Goal: Task Accomplishment & Management: Complete application form

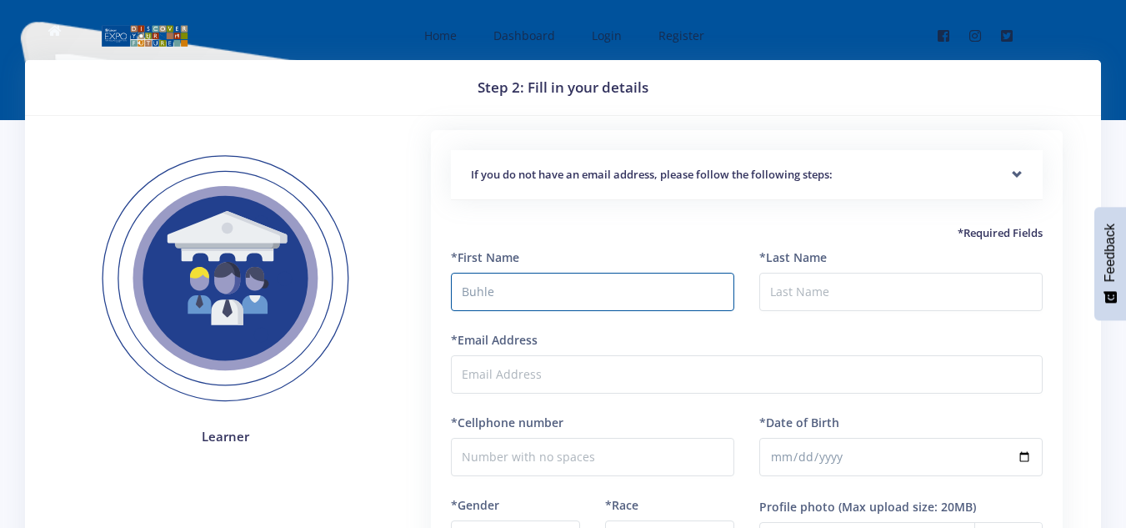
type input "Buhle"
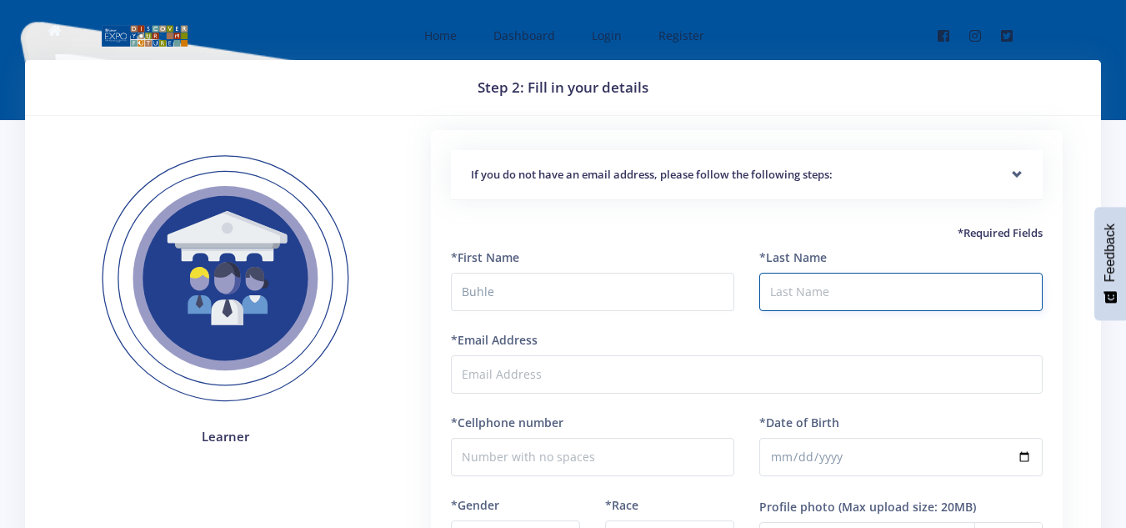
click at [793, 295] on input "*Last Name" at bounding box center [901, 292] width 283 height 38
type input "Mashinini"
click at [524, 296] on input "Buhle" at bounding box center [592, 292] width 283 height 38
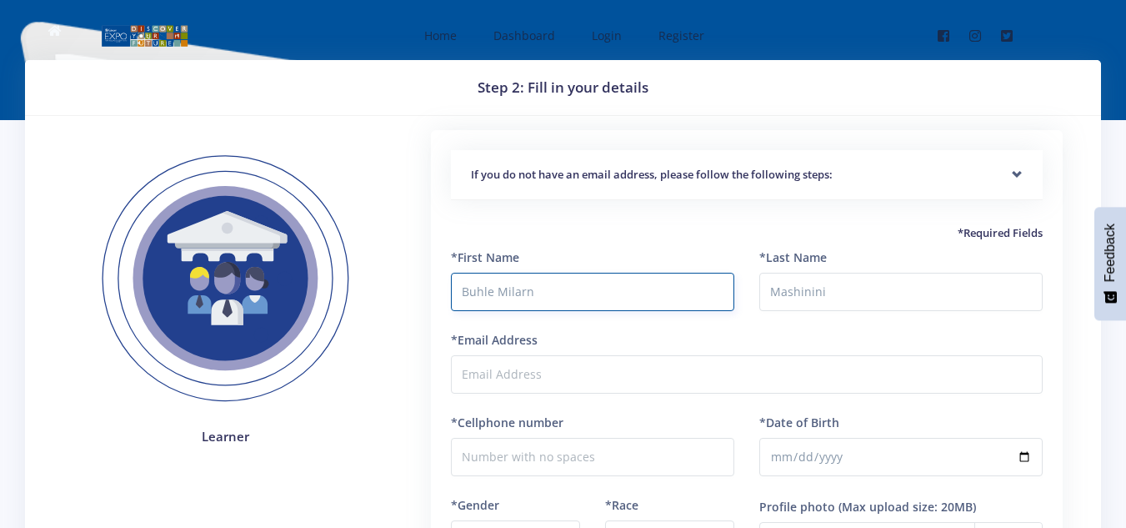
type input "Buhle Milarn"
click at [775, 318] on div "*Last Name Mashinini" at bounding box center [901, 289] width 308 height 83
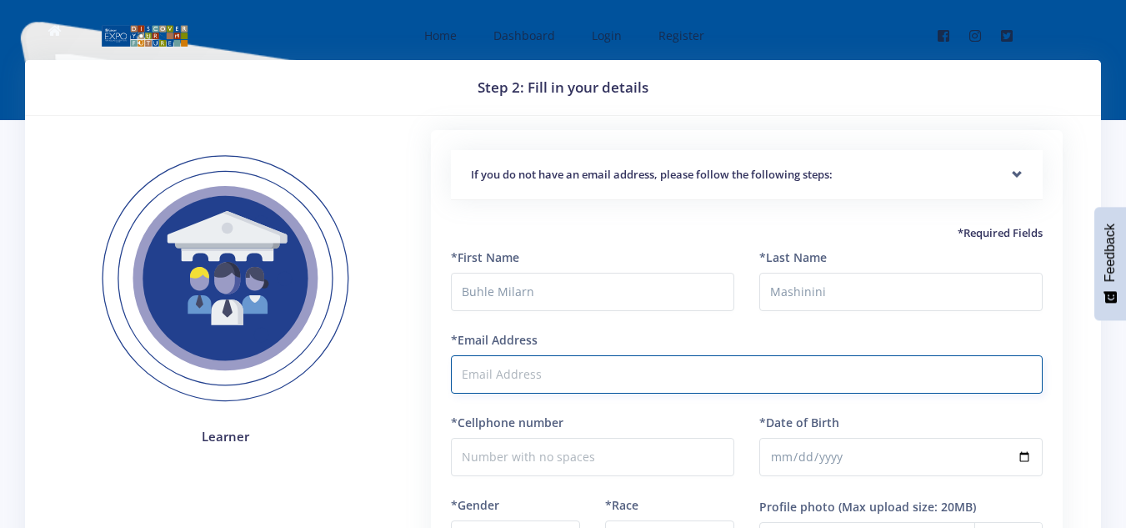
click at [602, 370] on input "*Email Address" at bounding box center [747, 374] width 592 height 38
type input "nia.mash15@gmail.com"
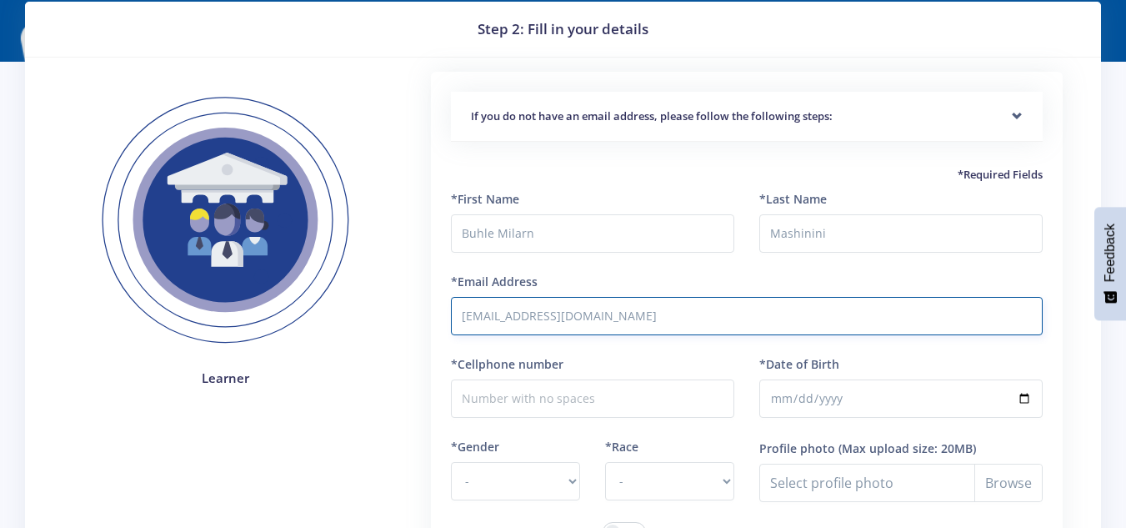
scroll to position [83, 0]
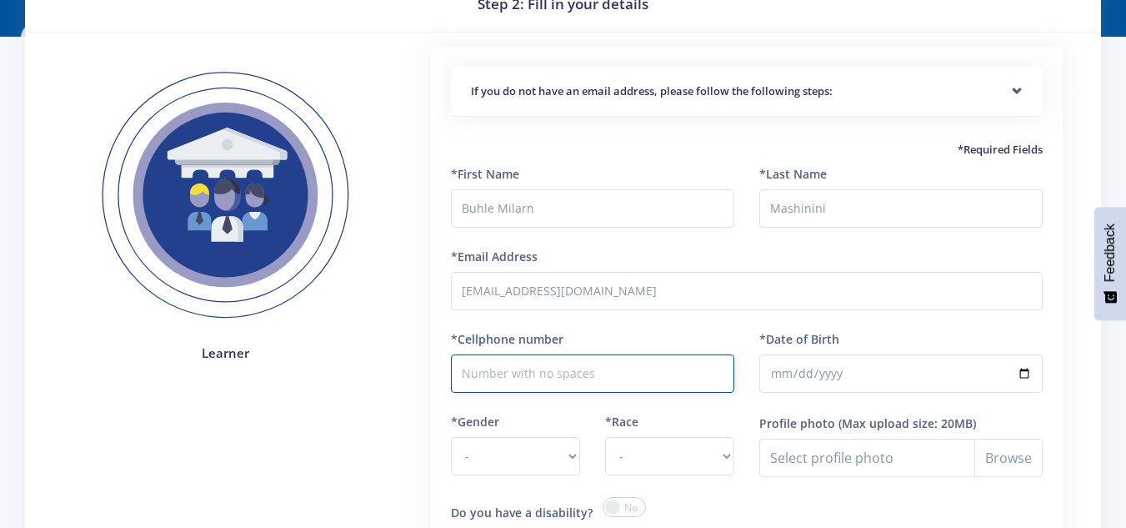
click at [567, 368] on input "*Cellphone number" at bounding box center [592, 373] width 283 height 38
type input "0780501319"
click at [798, 365] on input "*Date of Birth" at bounding box center [901, 373] width 283 height 38
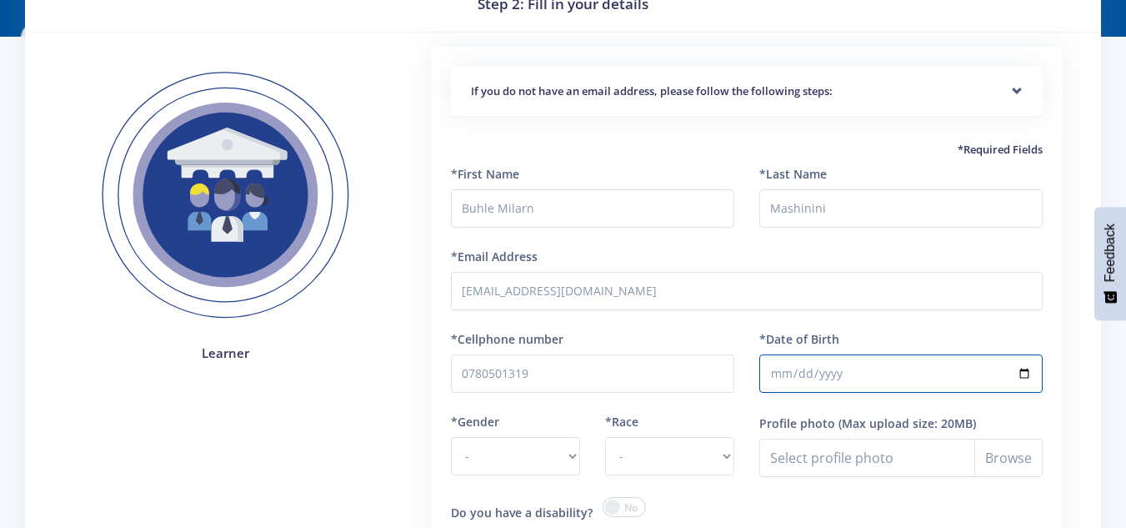
type input "2012-07-30"
drag, startPoint x: 329, startPoint y: 439, endPoint x: 498, endPoint y: 460, distance: 170.5
click at [329, 443] on div "Learner" at bounding box center [226, 364] width 348 height 635
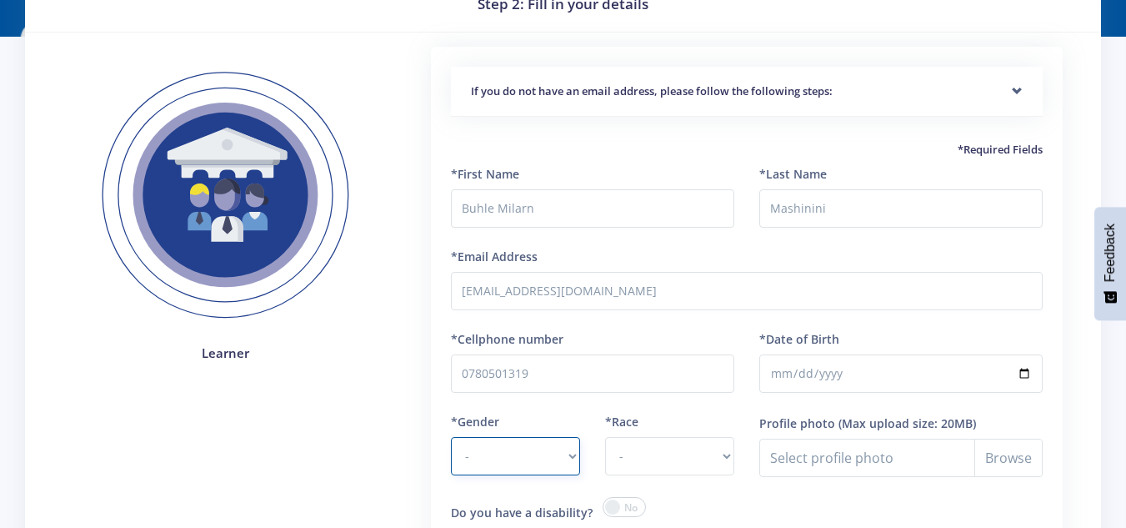
click at [579, 463] on select "- Male Female" at bounding box center [515, 456] width 129 height 38
select select "F"
click at [451, 437] on select "- Male Female" at bounding box center [515, 456] width 129 height 38
click at [406, 449] on div "If you do not have an email address, please follow the following steps: Start b…" at bounding box center [746, 364] width 695 height 635
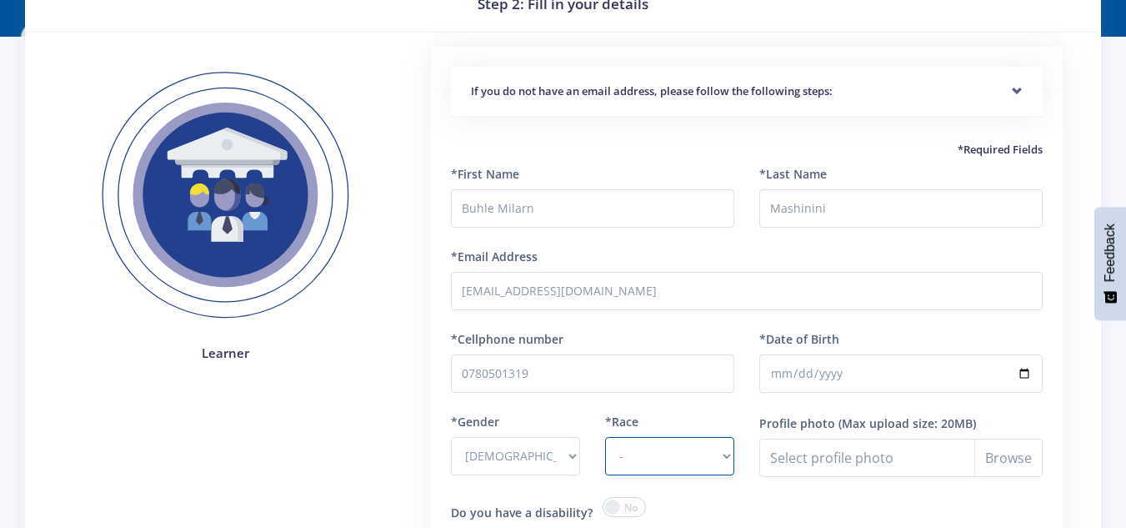
click at [727, 466] on select "- African Asian Coloured Indian White Other" at bounding box center [669, 456] width 129 height 38
select select "African"
click at [605, 437] on select "- African Asian Coloured Indian White Other" at bounding box center [669, 456] width 129 height 38
click at [359, 479] on div "Learner" at bounding box center [226, 364] width 348 height 635
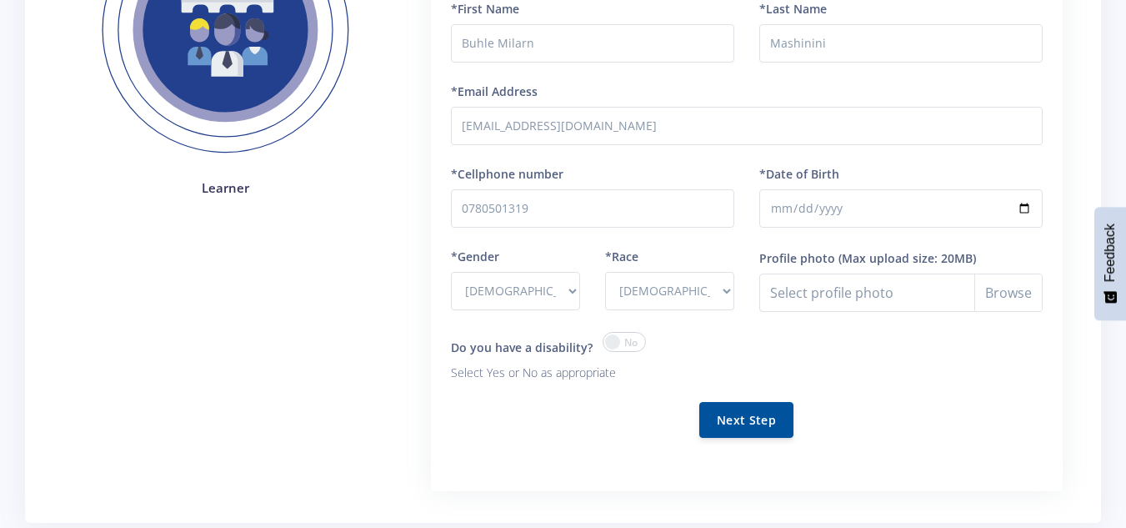
scroll to position [250, 0]
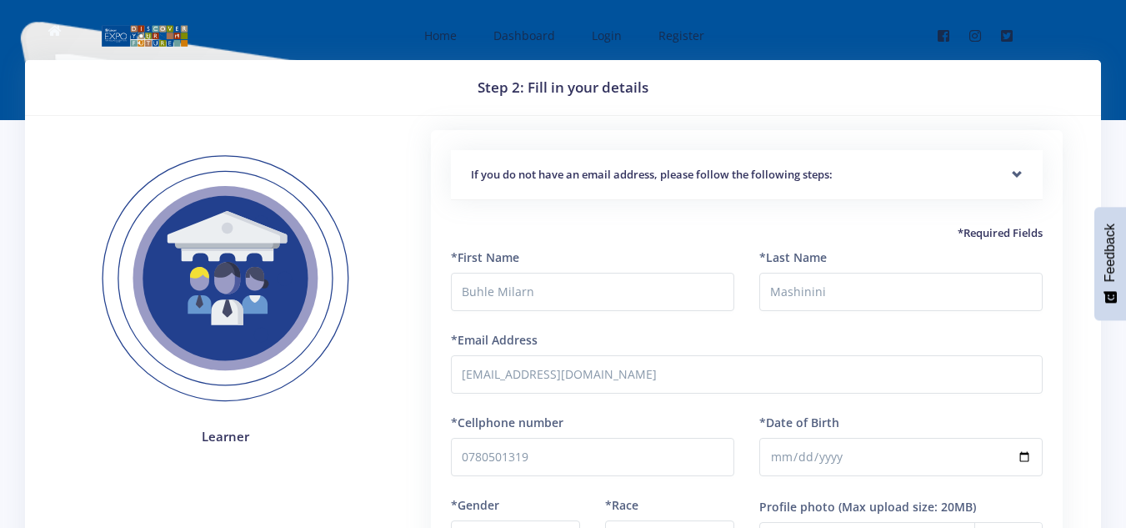
select select "F"
select select "[DEMOGRAPHIC_DATA]"
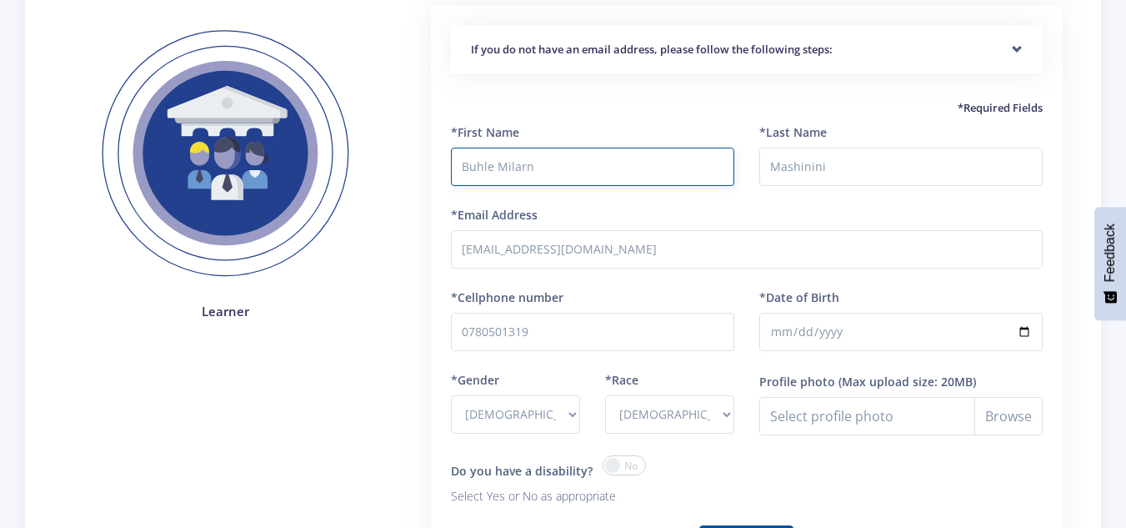
scroll to position [334, 0]
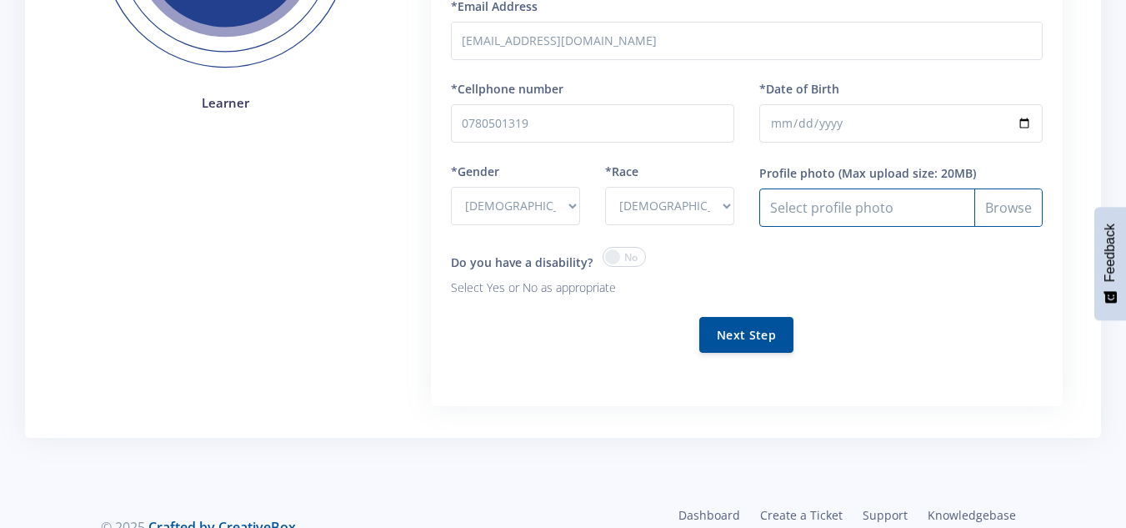
click at [1026, 206] on input "Profile photo" at bounding box center [901, 207] width 283 height 38
type input "C:\fakepath\Buhles pic.jpg"
click at [619, 265] on span at bounding box center [624, 257] width 43 height 20
click at [0, 0] on input "checkbox" at bounding box center [0, 0] width 0 height 0
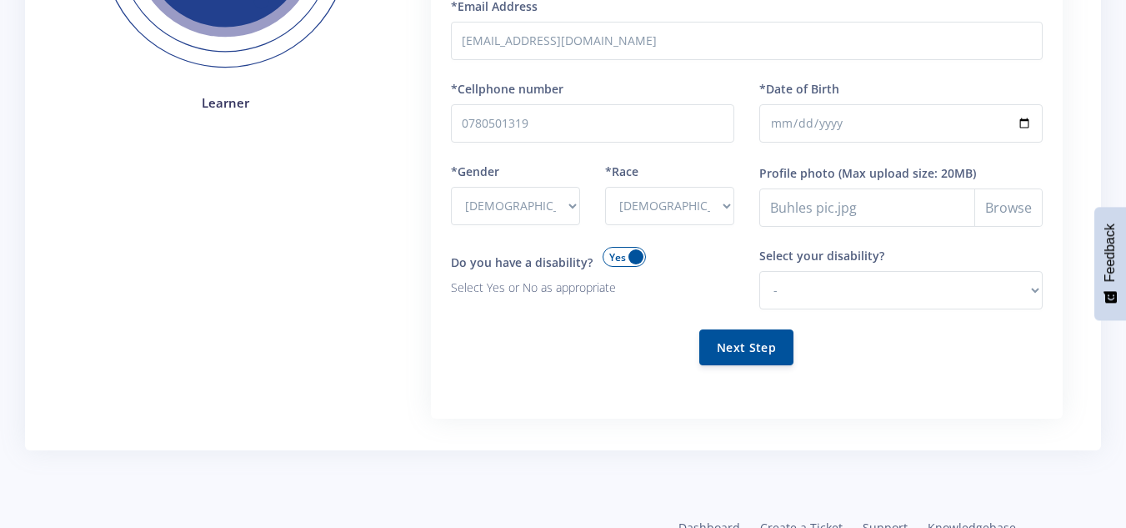
click at [609, 265] on span at bounding box center [624, 257] width 43 height 20
click at [0, 0] on input "checkbox" at bounding box center [0, 0] width 0 height 0
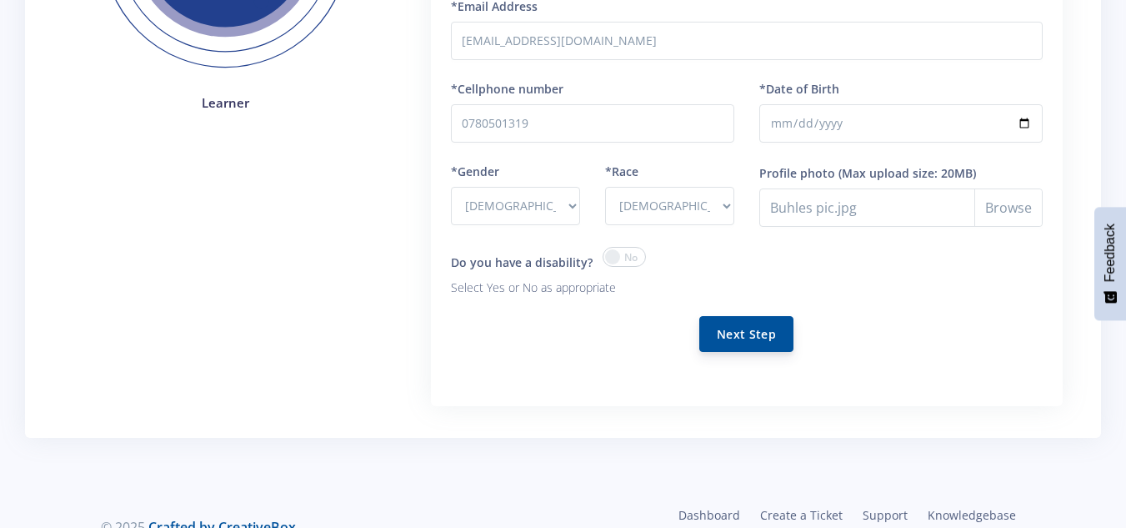
click at [742, 337] on button "Next Step" at bounding box center [747, 334] width 94 height 36
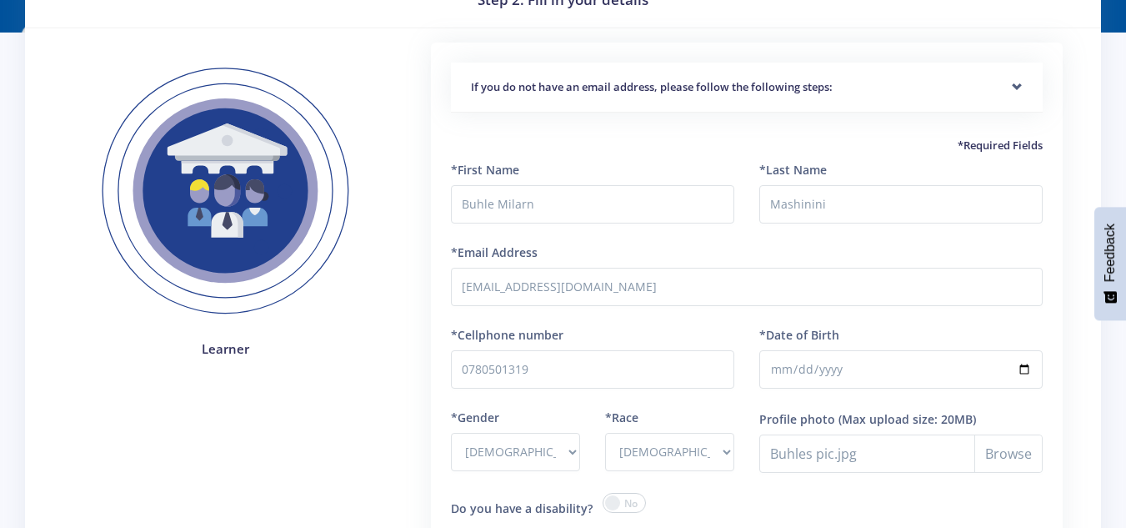
scroll to position [83, 0]
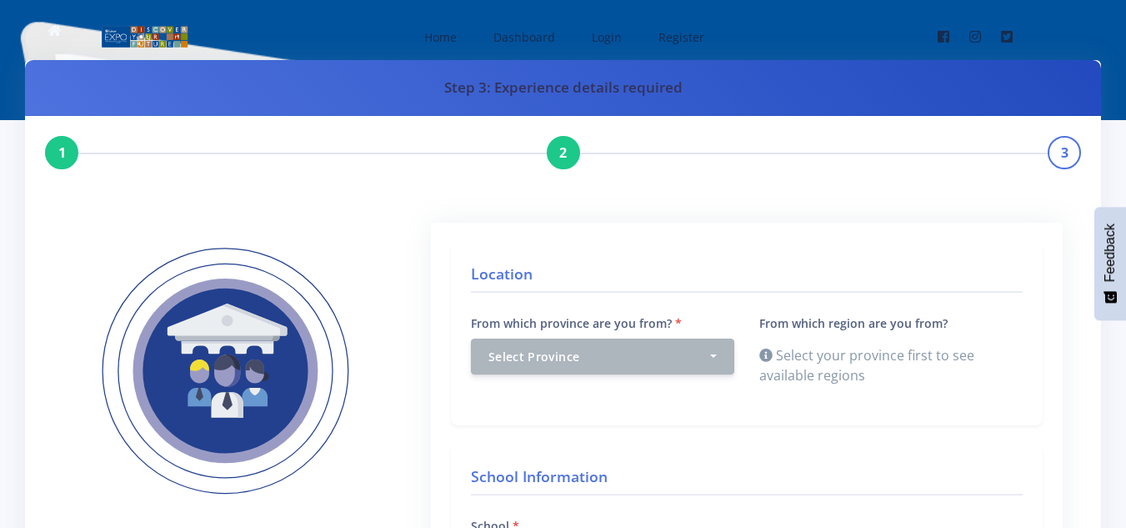
click at [210, 373] on img at bounding box center [226, 372] width 298 height 298
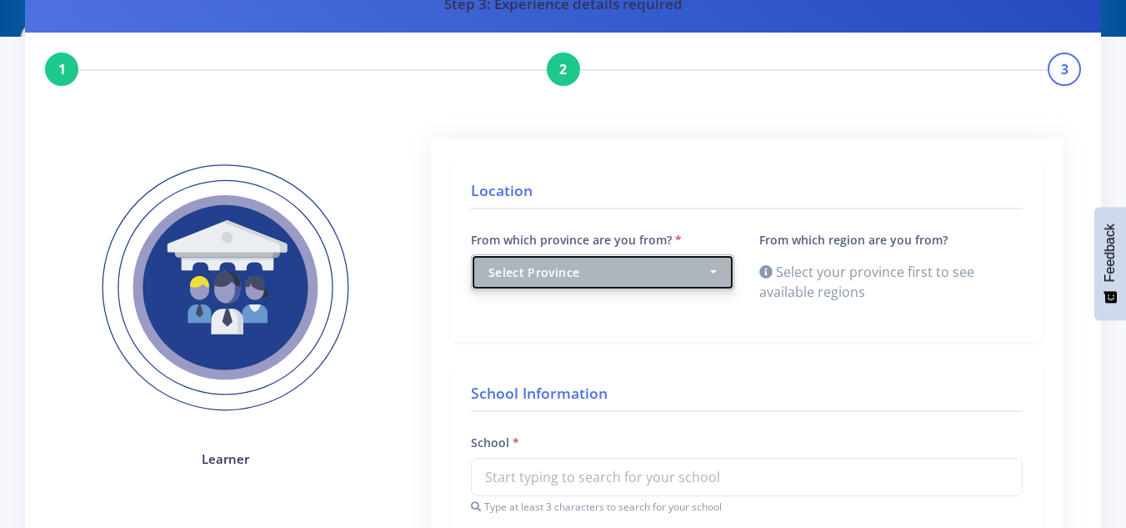
click at [710, 276] on button "Select Province" at bounding box center [602, 272] width 263 height 36
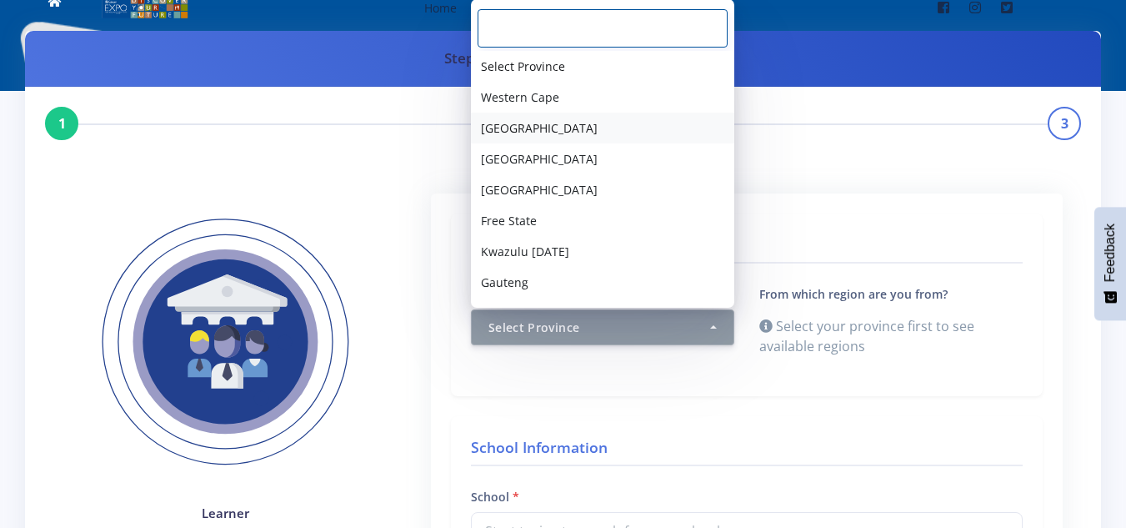
scroll to position [0, 0]
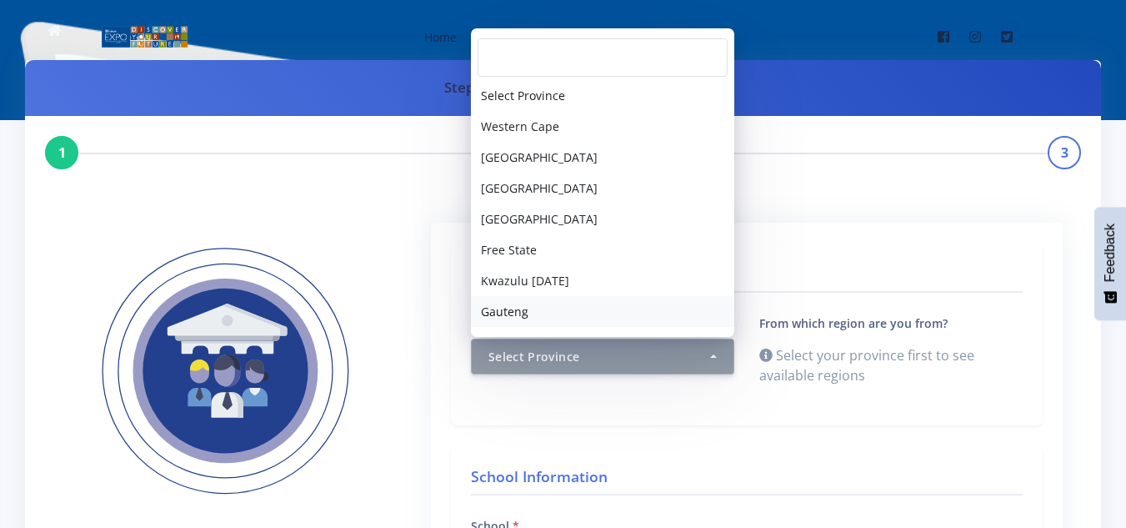
click at [527, 323] on link "Gauteng" at bounding box center [602, 311] width 263 height 31
select select "7"
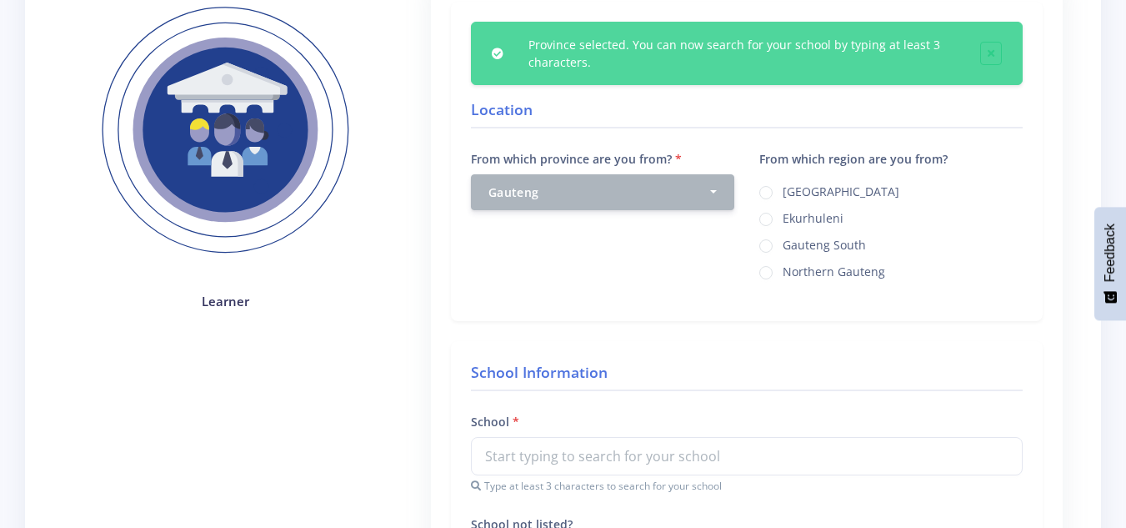
scroll to position [250, 0]
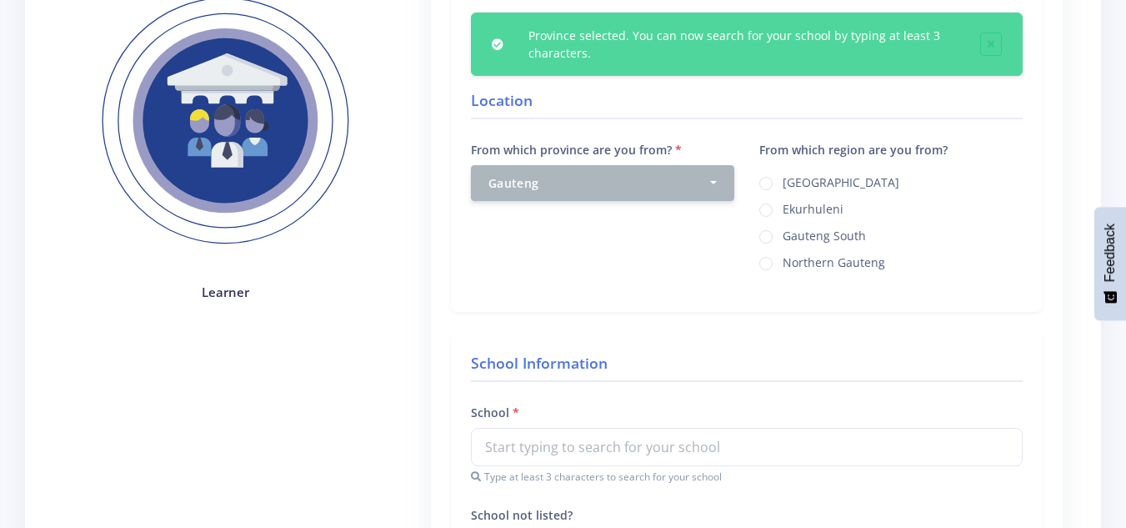
click at [783, 213] on label "Ekurhuleni" at bounding box center [813, 206] width 61 height 13
click at [783, 209] on input "Ekurhuleni" at bounding box center [788, 203] width 11 height 11
radio input "true"
click at [324, 280] on div "Learner" at bounding box center [226, 136] width 298 height 329
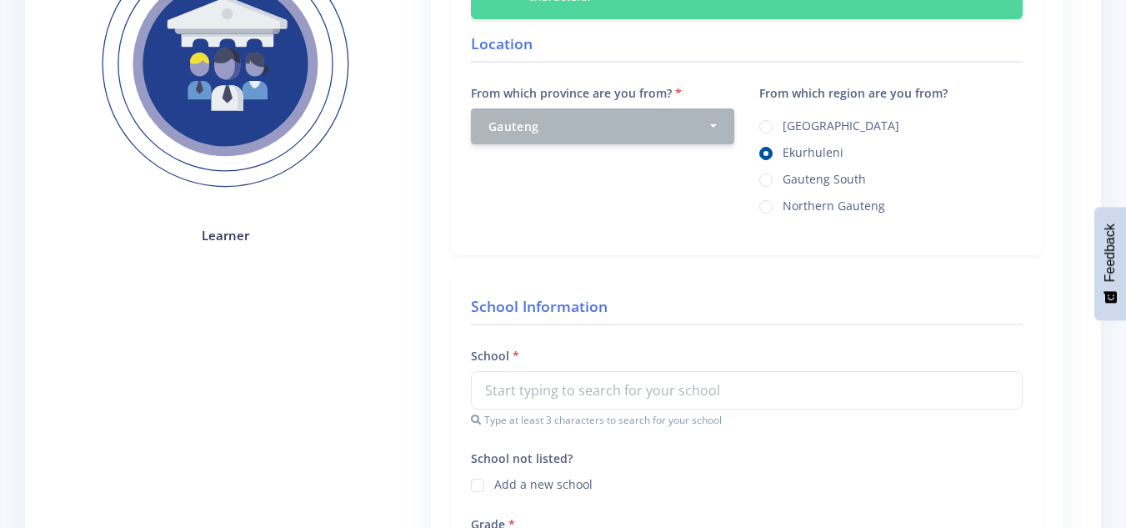
scroll to position [500, 0]
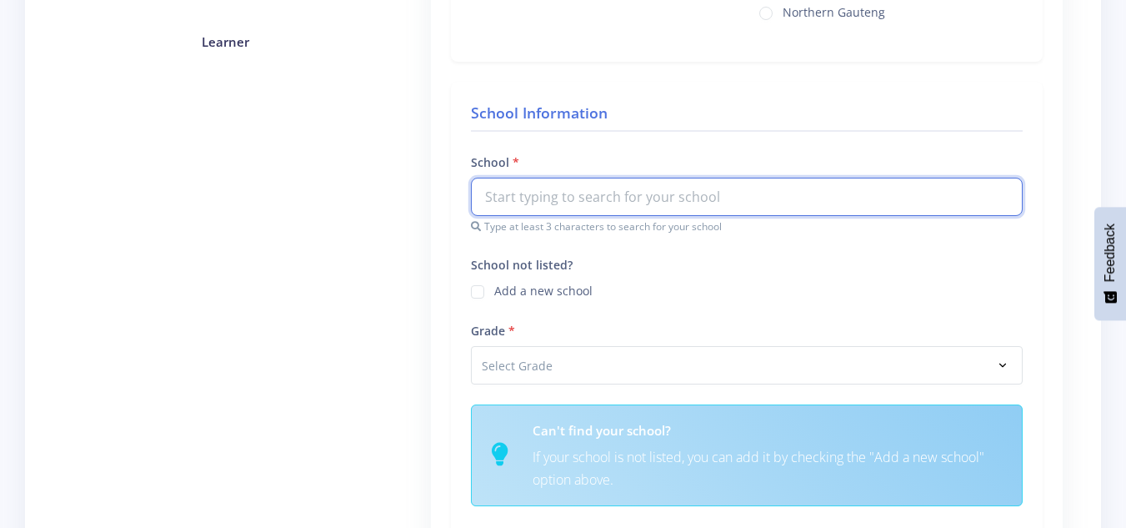
click at [558, 200] on input "text" at bounding box center [747, 197] width 552 height 38
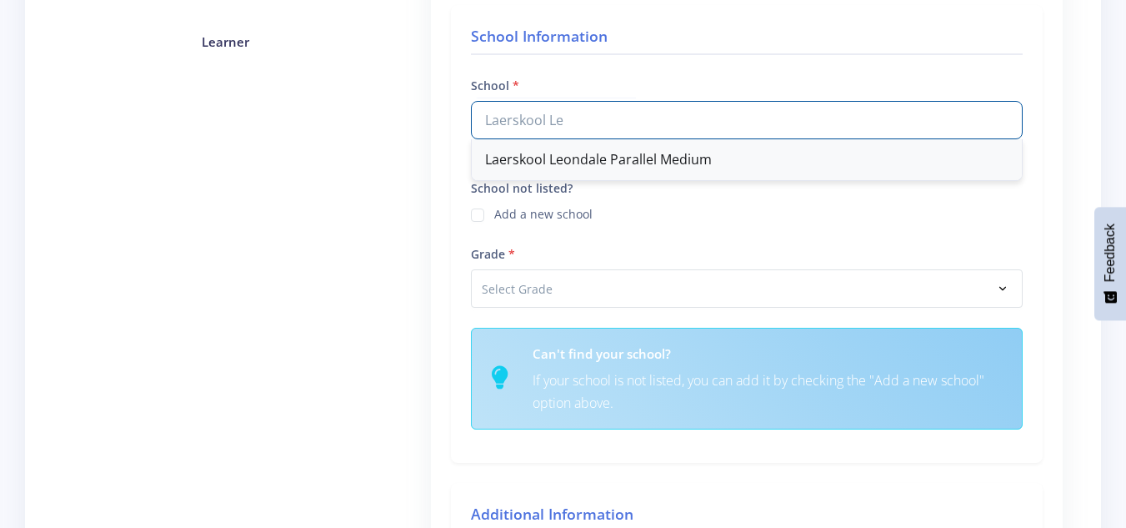
click at [593, 168] on div "Laerskool Leondale Parallel Medium" at bounding box center [747, 159] width 550 height 41
type input "Laerskool Leondale Parallel Medium"
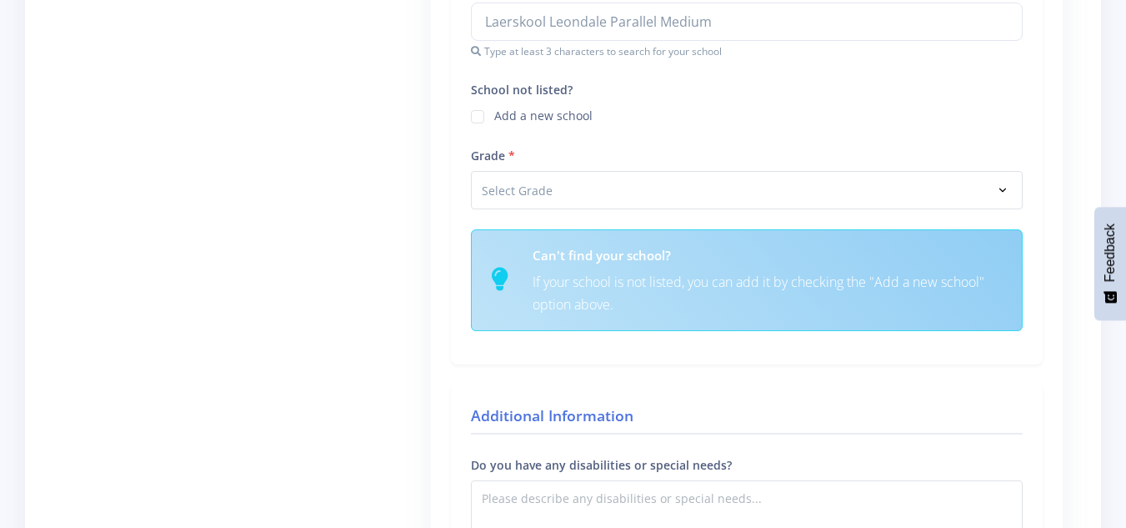
scroll to position [667, 0]
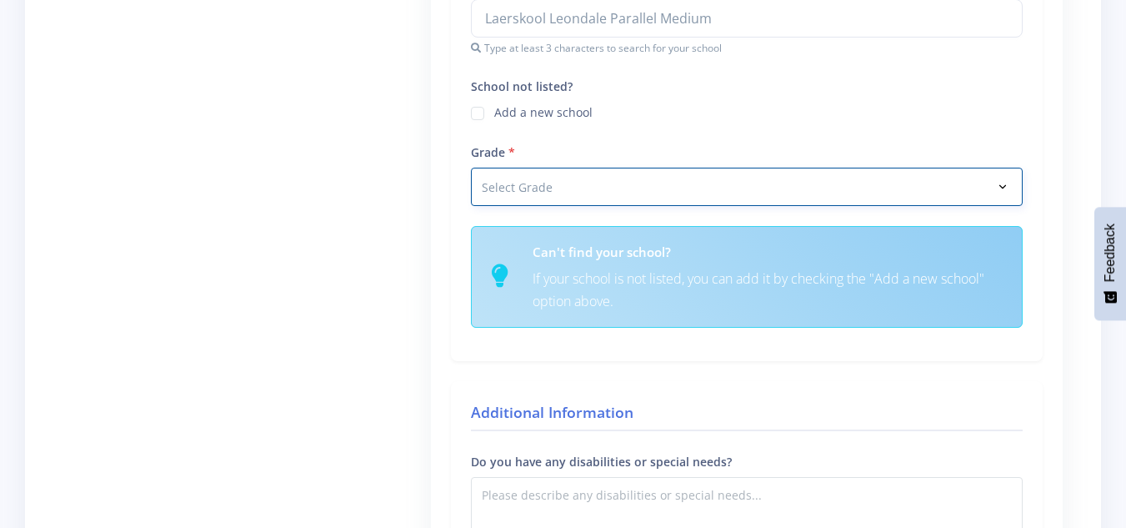
click at [558, 182] on select "Select Grade Grade 4 Grade 5 Grade 6 Grade 7" at bounding box center [747, 187] width 552 height 38
select select "Grade 7"
click at [471, 168] on select "Select Grade Grade 4 Grade 5 Grade 6 Grade 7" at bounding box center [747, 187] width 552 height 38
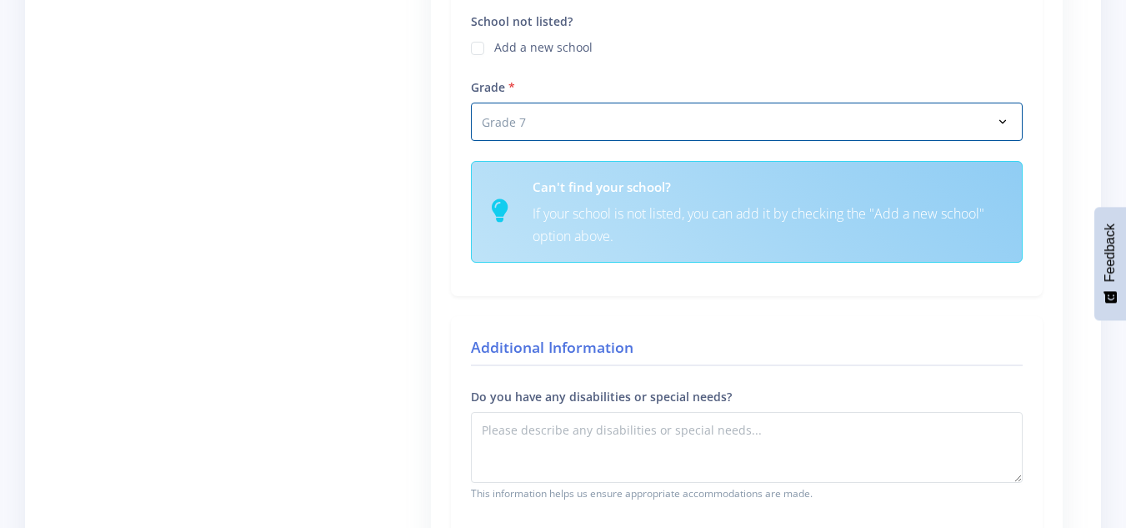
click at [369, 299] on div "Learner" at bounding box center [226, 109] width 348 height 1106
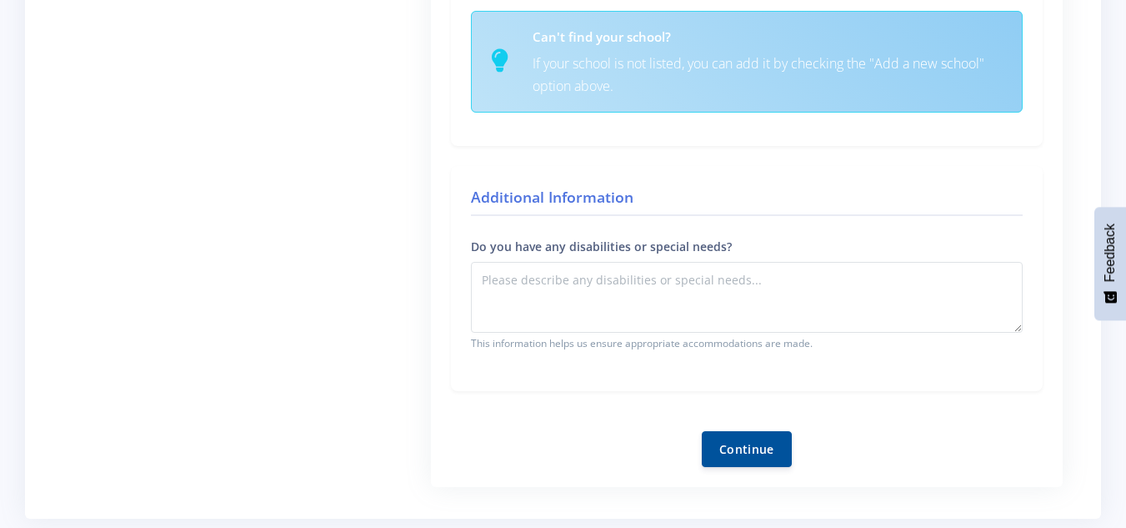
scroll to position [834, 0]
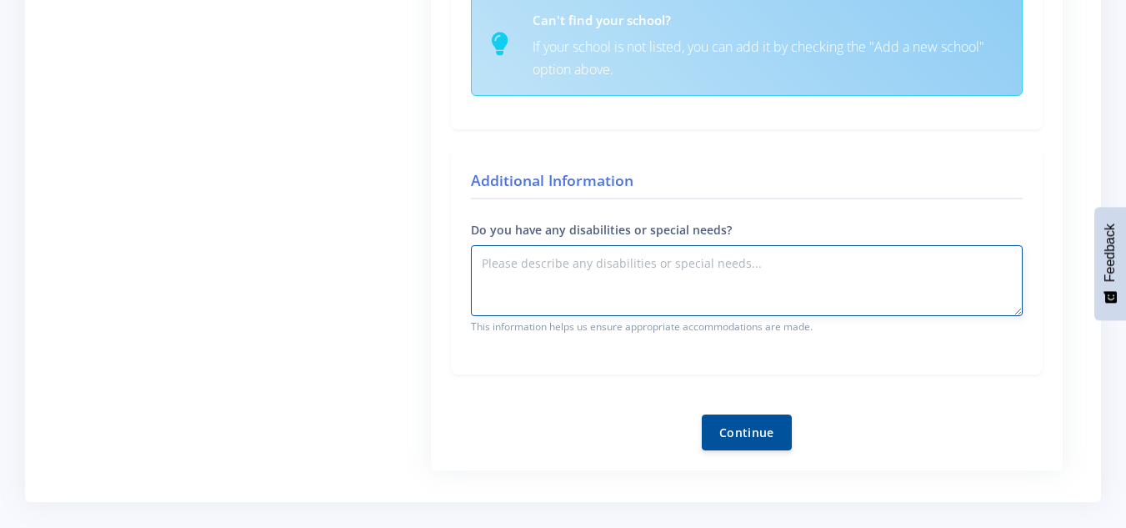
click at [709, 290] on textarea "Do you have any disabilities or special needs?" at bounding box center [747, 280] width 552 height 71
type textarea "None"
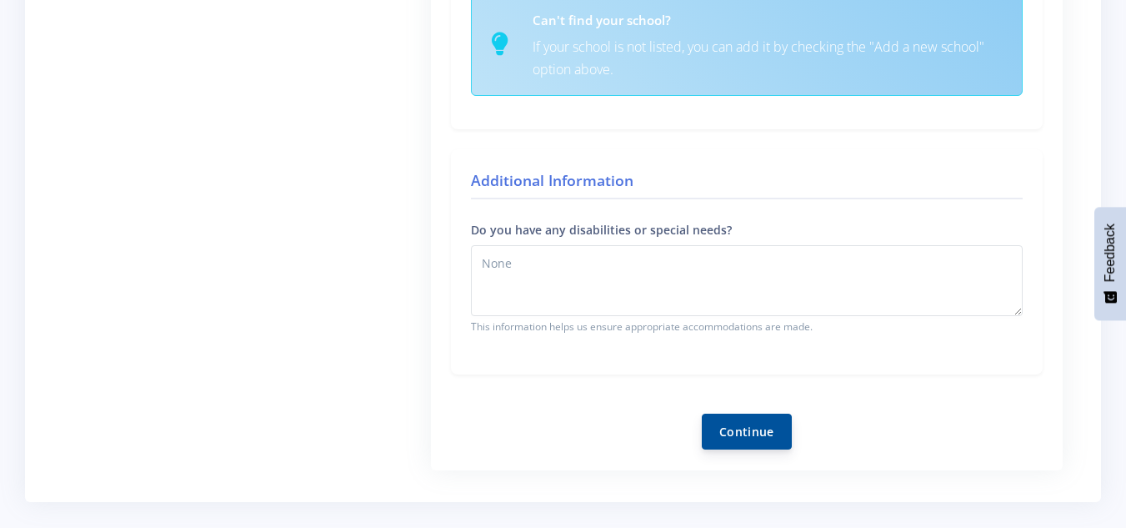
click at [743, 437] on button "Continue" at bounding box center [747, 432] width 90 height 36
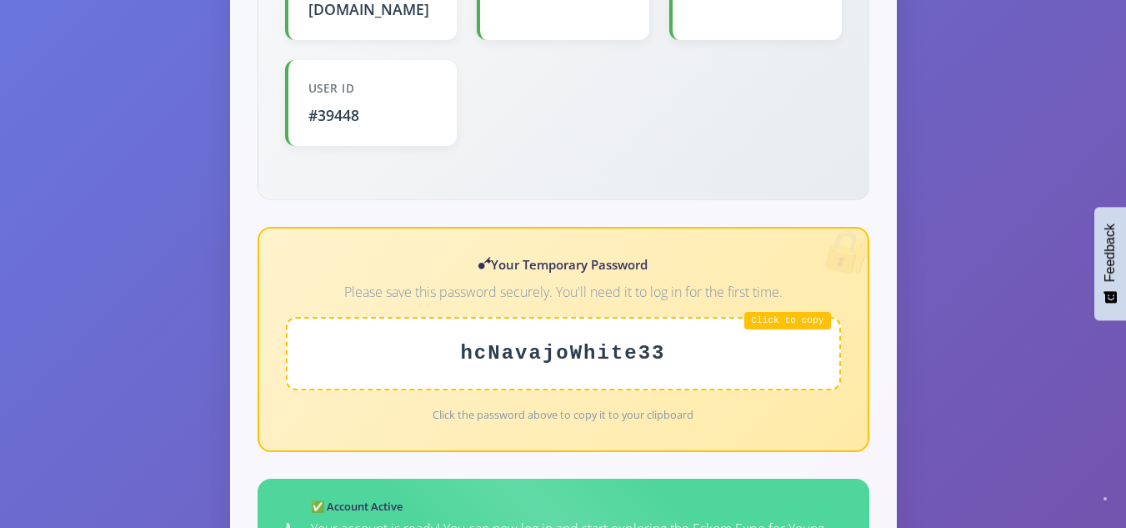
scroll to position [584, 0]
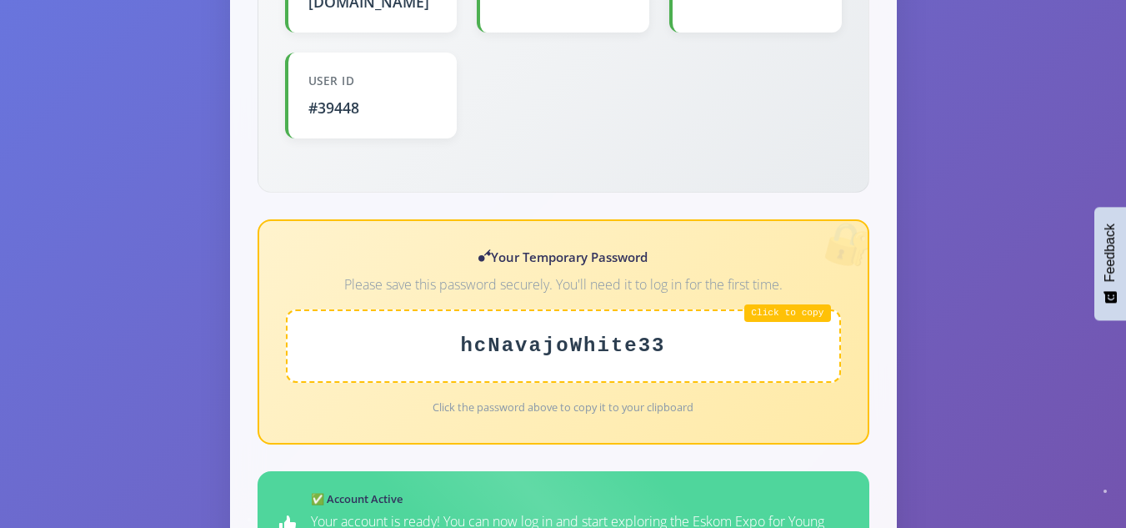
click at [599, 320] on div "hcNavajoWhite33" at bounding box center [563, 345] width 555 height 73
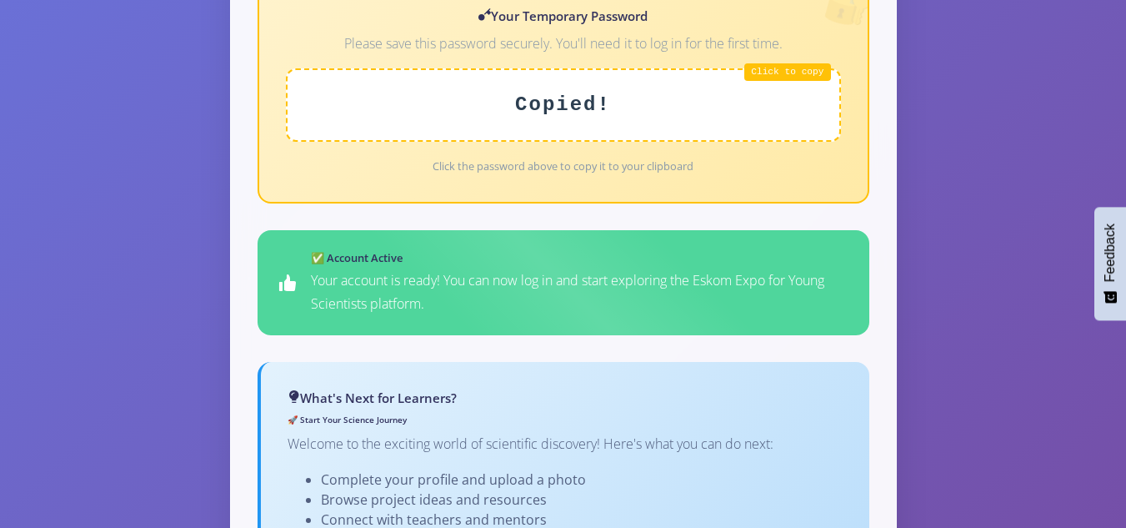
scroll to position [834, 0]
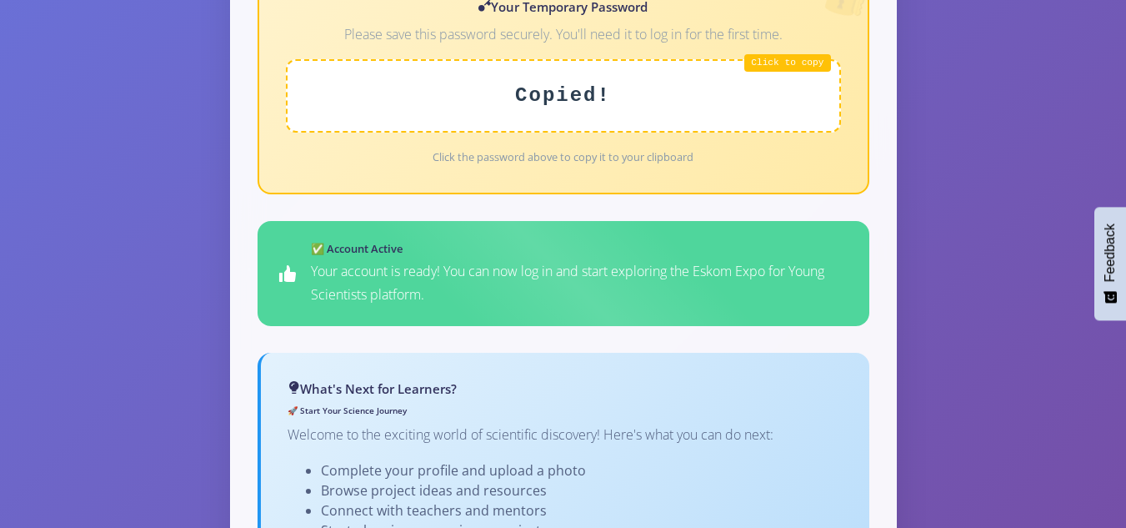
drag, startPoint x: 558, startPoint y: 73, endPoint x: 864, endPoint y: 212, distance: 336.2
click at [885, 197] on div "Welcome, Buhle Milarn Mashinini! Email Address nia.mash15@gmail.com Account Sta…" at bounding box center [563, 148] width 665 height 1150
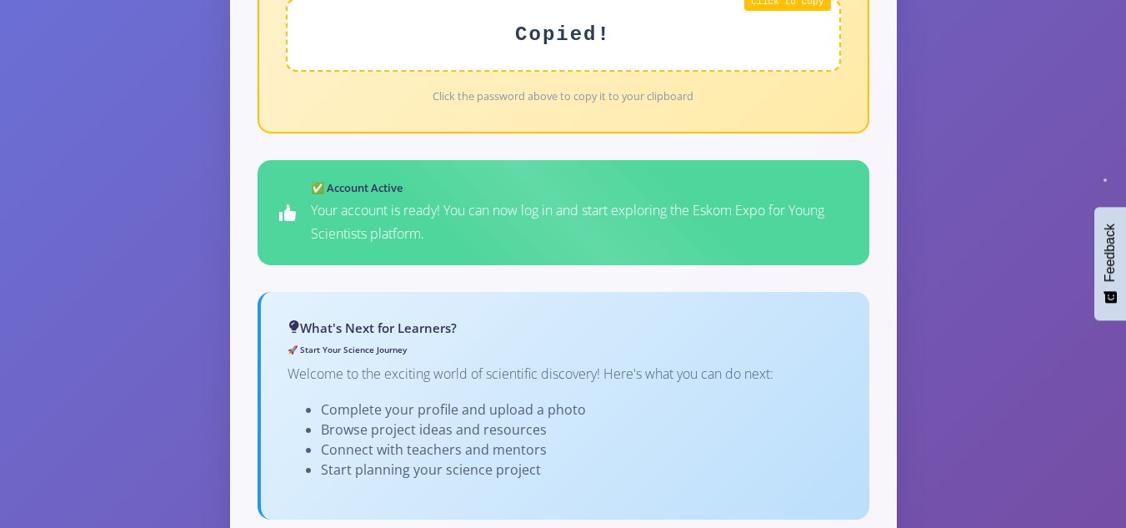
scroll to position [1112, 0]
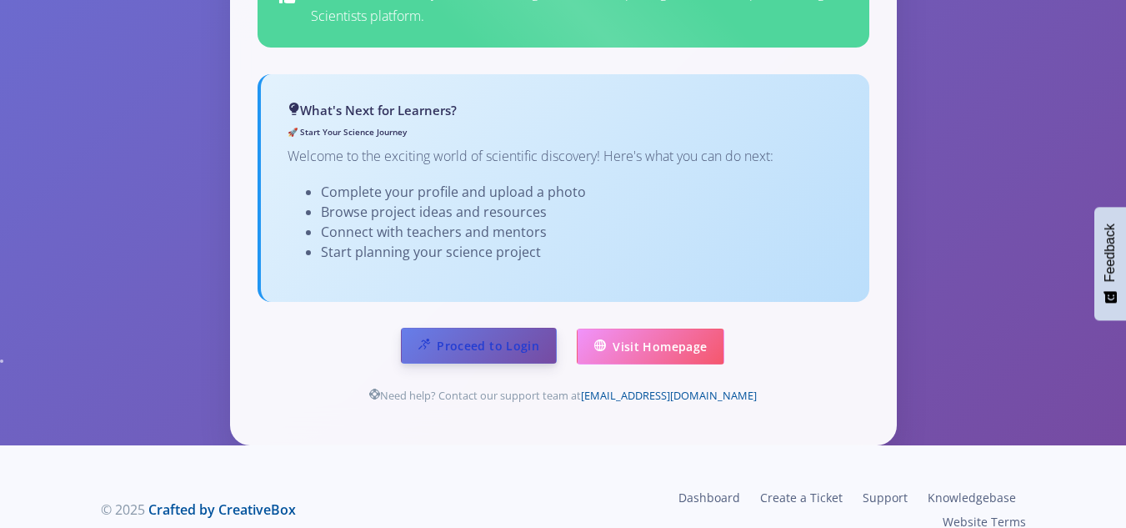
click at [512, 328] on link "Proceed to Login" at bounding box center [479, 346] width 156 height 36
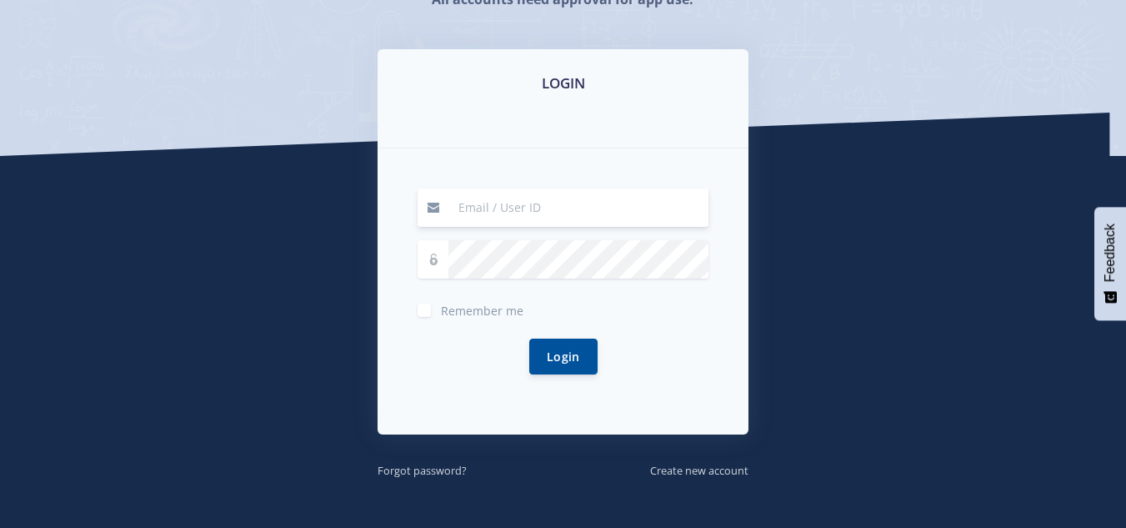
scroll to position [250, 0]
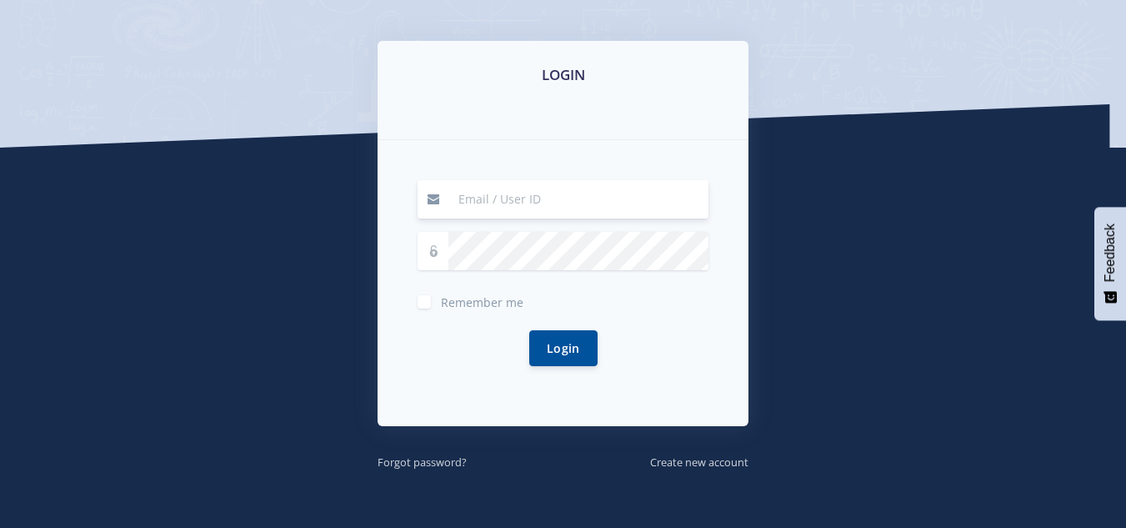
click at [509, 204] on input at bounding box center [579, 199] width 260 height 38
drag, startPoint x: 533, startPoint y: 200, endPoint x: 310, endPoint y: 200, distance: 222.6
click at [310, 200] on div "LOGIN nia.mash15@gmail.com Remember me Login" at bounding box center [563, 256] width 950 height 430
type input "33448"
click at [441, 303] on label "Remember me" at bounding box center [482, 298] width 83 height 13
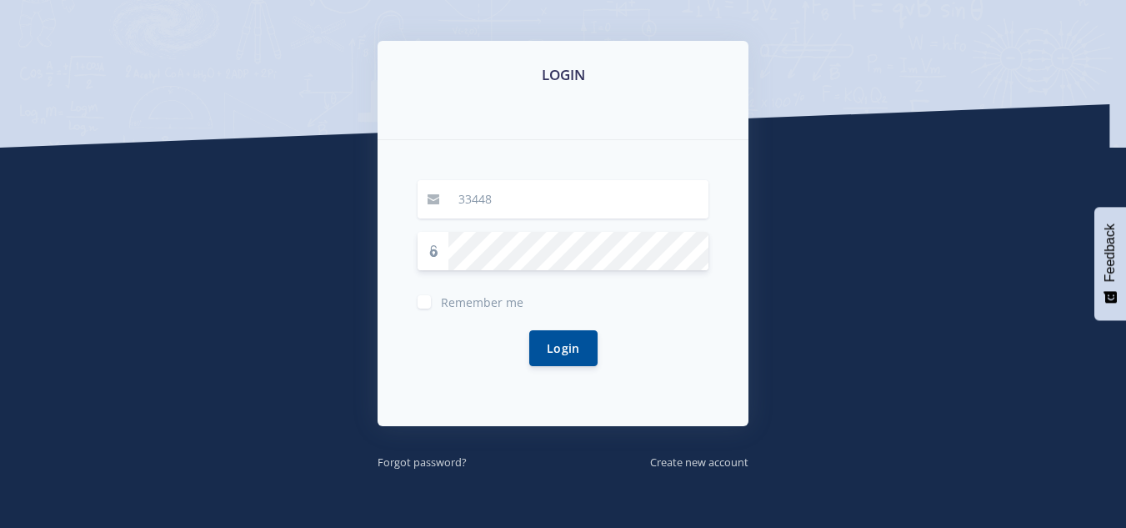
click at [441, 301] on input "Remember me" at bounding box center [446, 295] width 11 height 11
checkbox input "true"
click at [566, 347] on button "Login" at bounding box center [563, 347] width 68 height 36
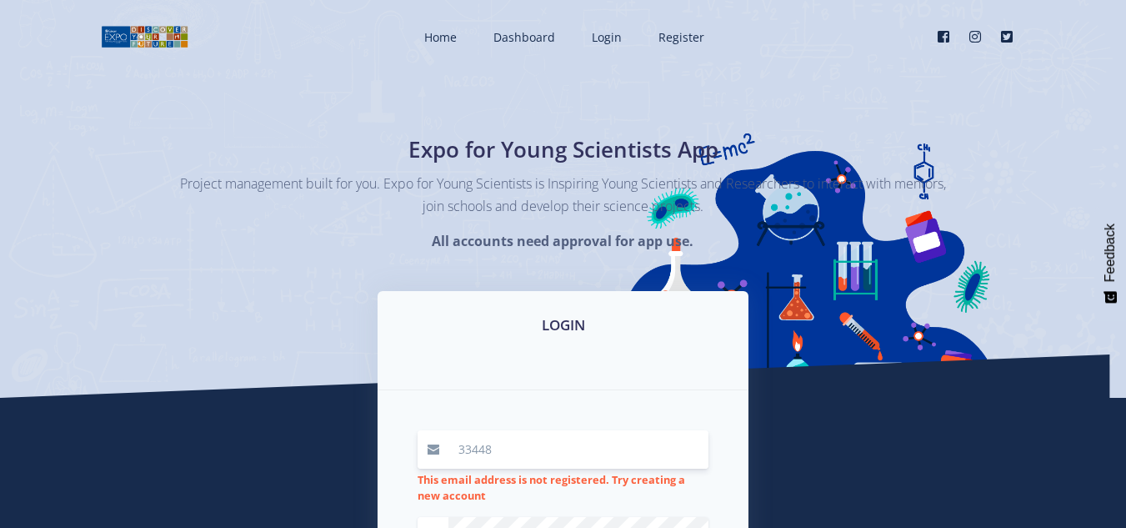
scroll to position [250, 0]
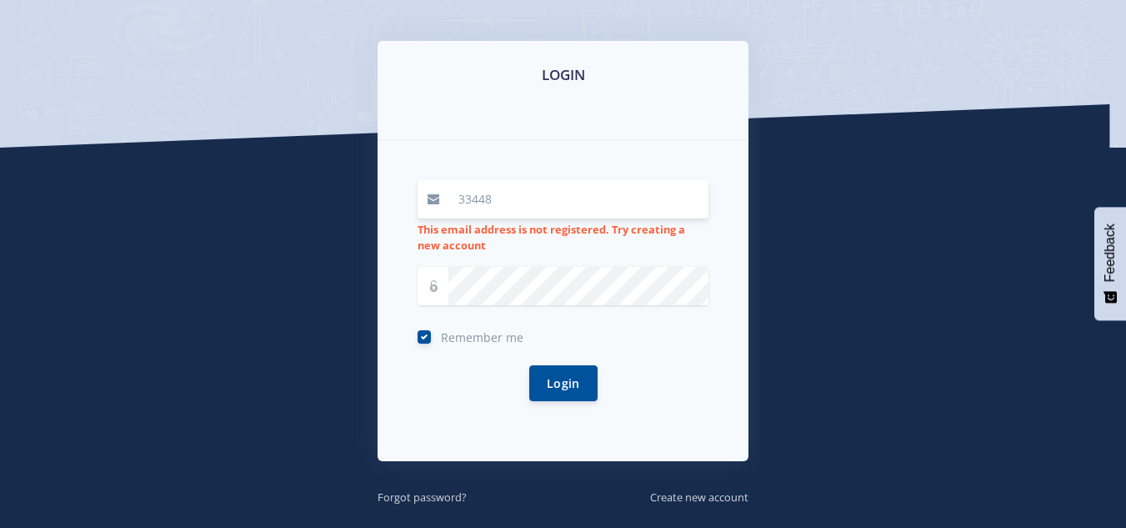
drag, startPoint x: 524, startPoint y: 195, endPoint x: 432, endPoint y: 195, distance: 92.5
click at [432, 195] on div "33448" at bounding box center [563, 199] width 291 height 38
type input "[EMAIL_ADDRESS][DOMAIN_NAME]"
click at [539, 385] on button "Login" at bounding box center [563, 382] width 68 height 36
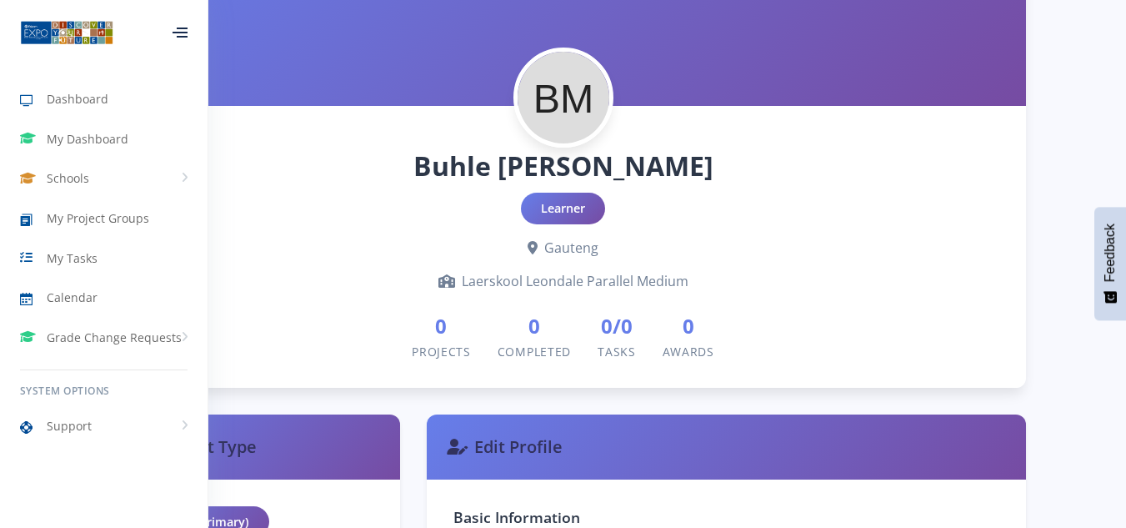
scroll to position [417, 0]
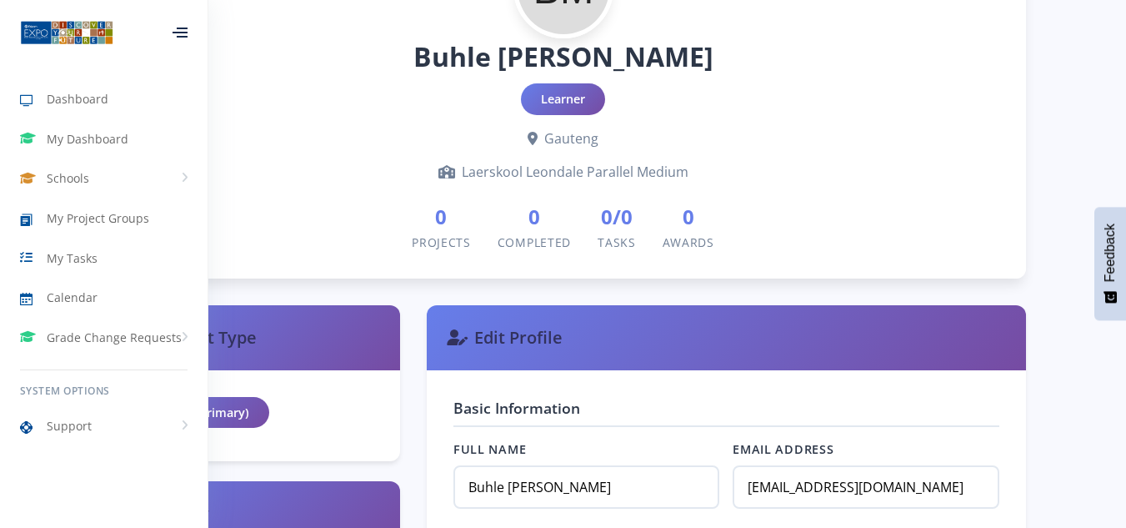
click at [289, 71] on h1 "Buhle [PERSON_NAME]" at bounding box center [564, 57] width 872 height 40
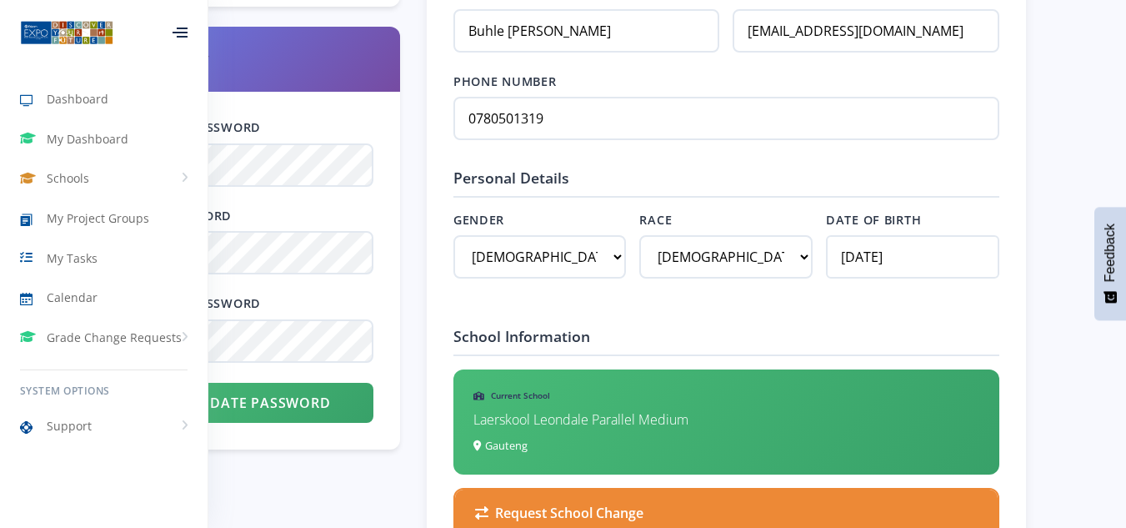
scroll to position [917, 0]
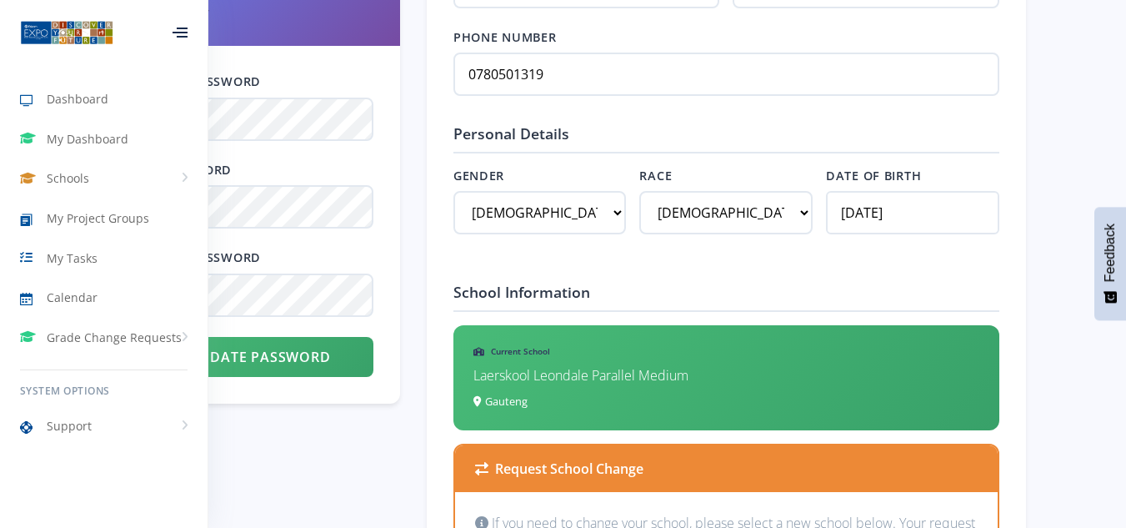
click at [177, 33] on icon at bounding box center [180, 33] width 15 height 2
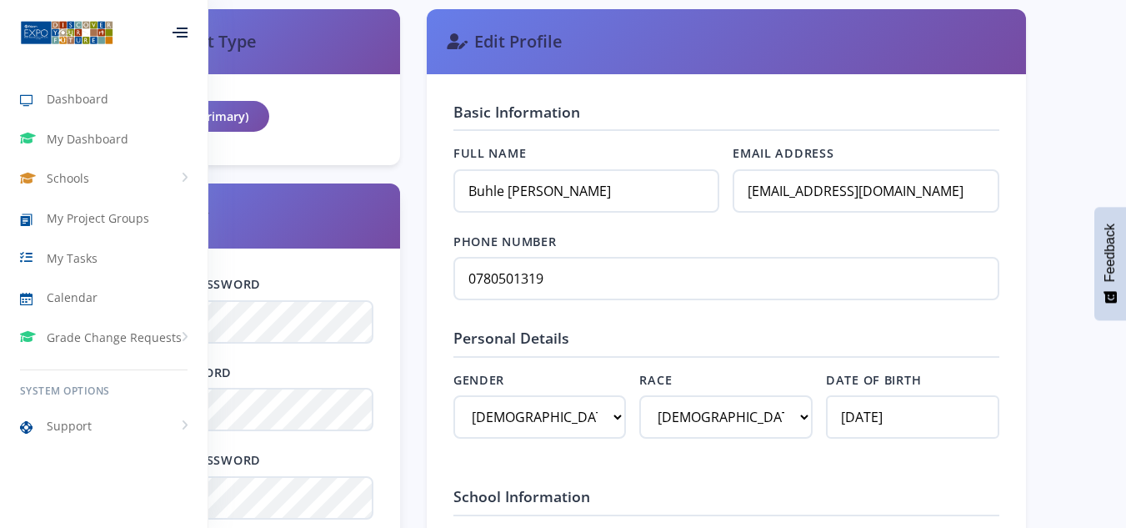
scroll to position [889, 0]
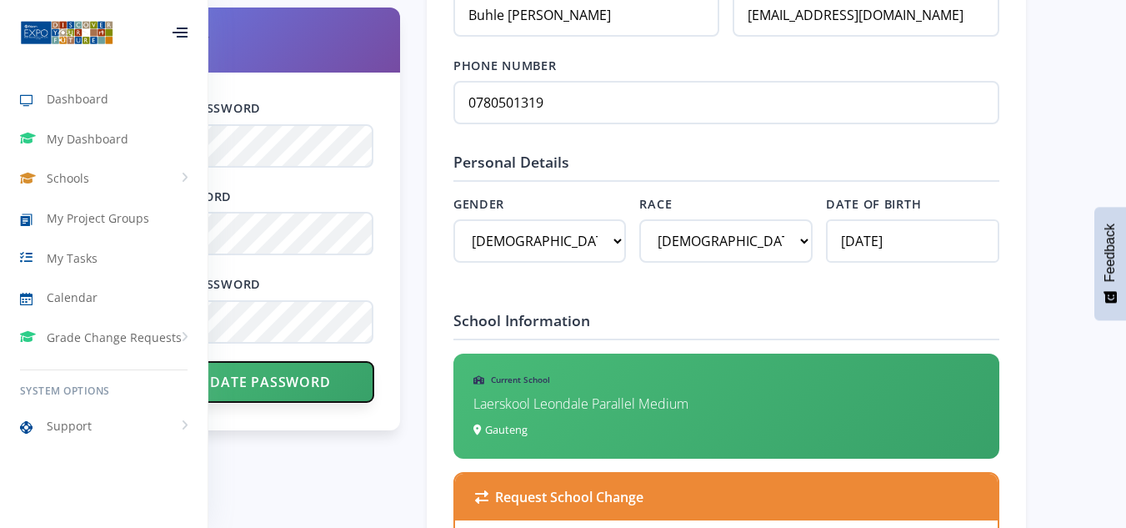
click at [292, 384] on button "Update Password" at bounding box center [251, 382] width 246 height 40
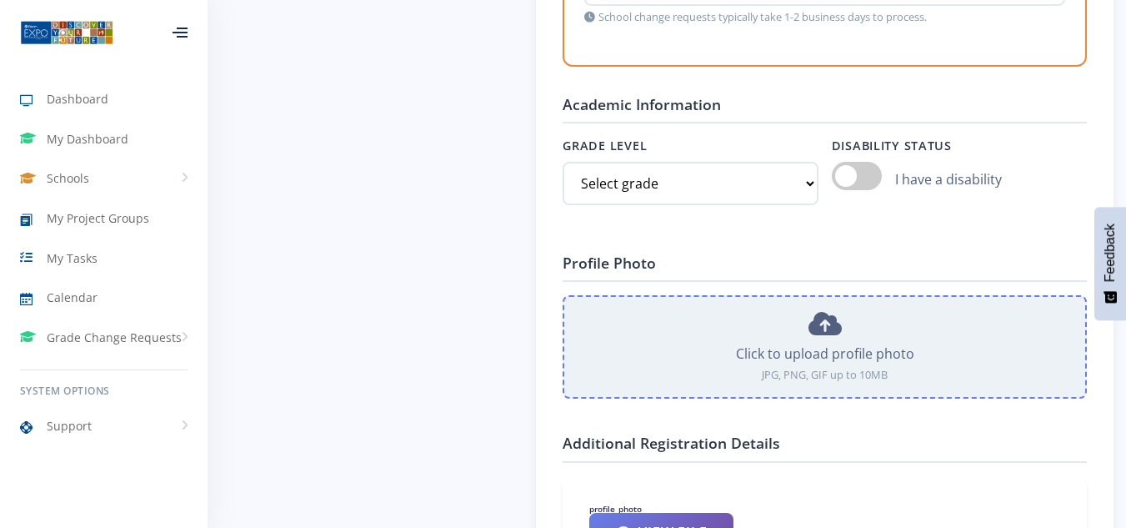
scroll to position [1501, 0]
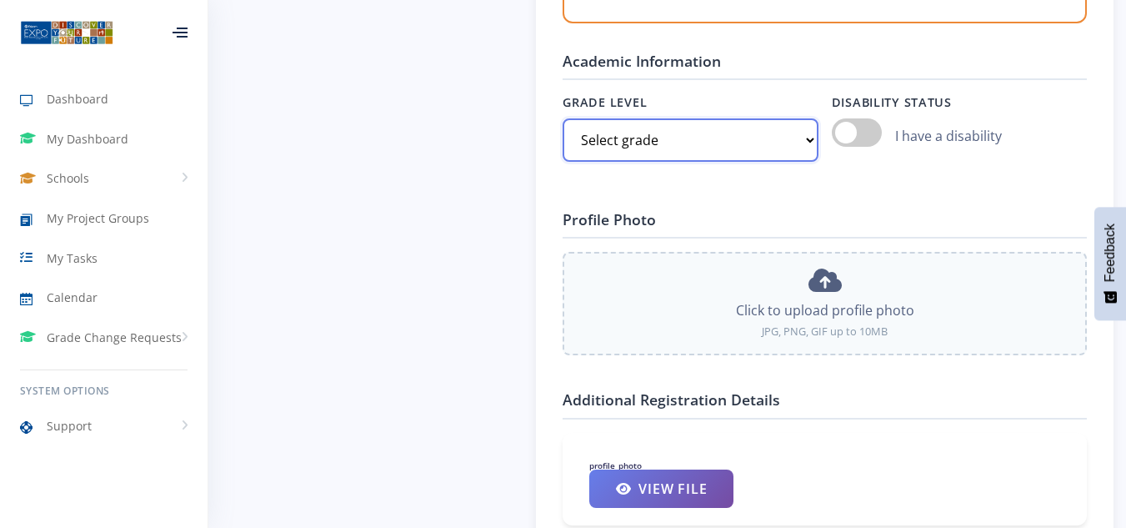
drag, startPoint x: 810, startPoint y: 135, endPoint x: 790, endPoint y: 148, distance: 24.3
click at [810, 135] on select "Select grade Grade 4 Grade 5 Grade 6 Grade 7" at bounding box center [690, 139] width 255 height 43
select select "Grade 7"
click at [563, 118] on select "Select grade Grade 4 Grade 5 Grade 6 Grade 7" at bounding box center [690, 139] width 255 height 43
click at [869, 172] on div "Grade Level Select grade Grade 4 Grade 5 Grade 6 Disability Status I have a dis…" at bounding box center [825, 137] width 524 height 88
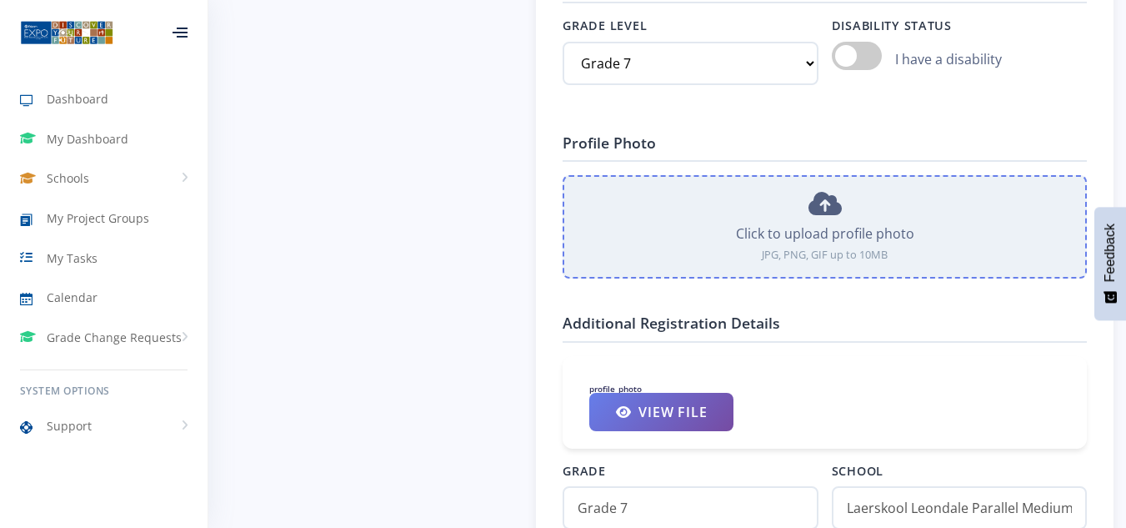
scroll to position [1584, 0]
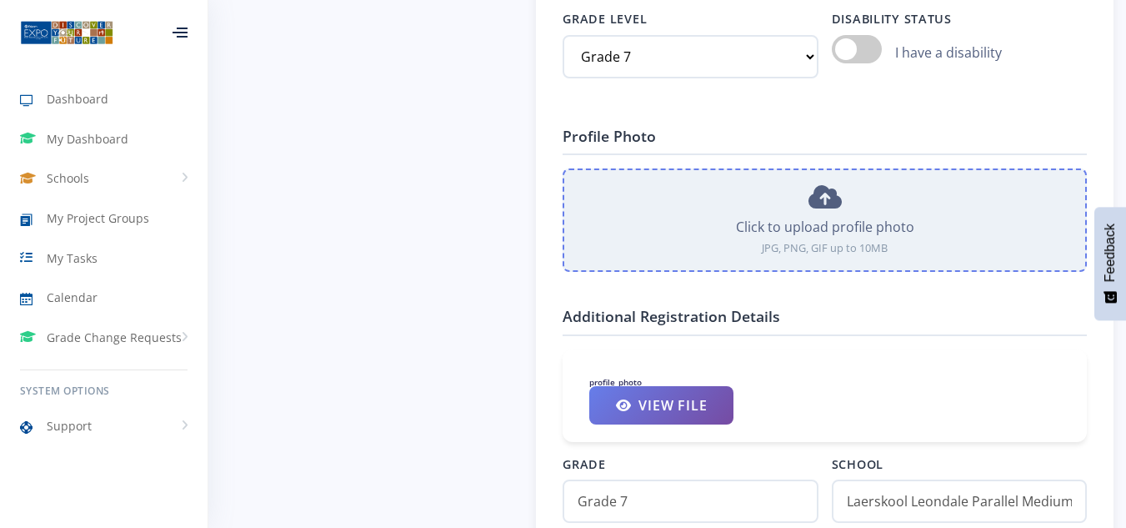
click at [813, 223] on div "Click to upload profile photo" at bounding box center [825, 227] width 494 height 20
type input "C:\fakepath\Buhles pic.jpg"
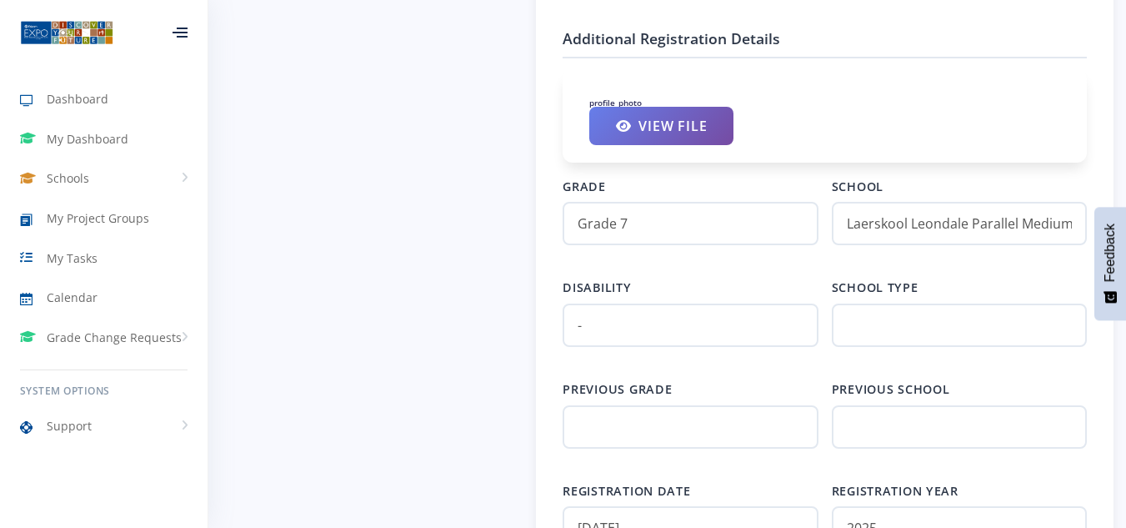
scroll to position [1918, 0]
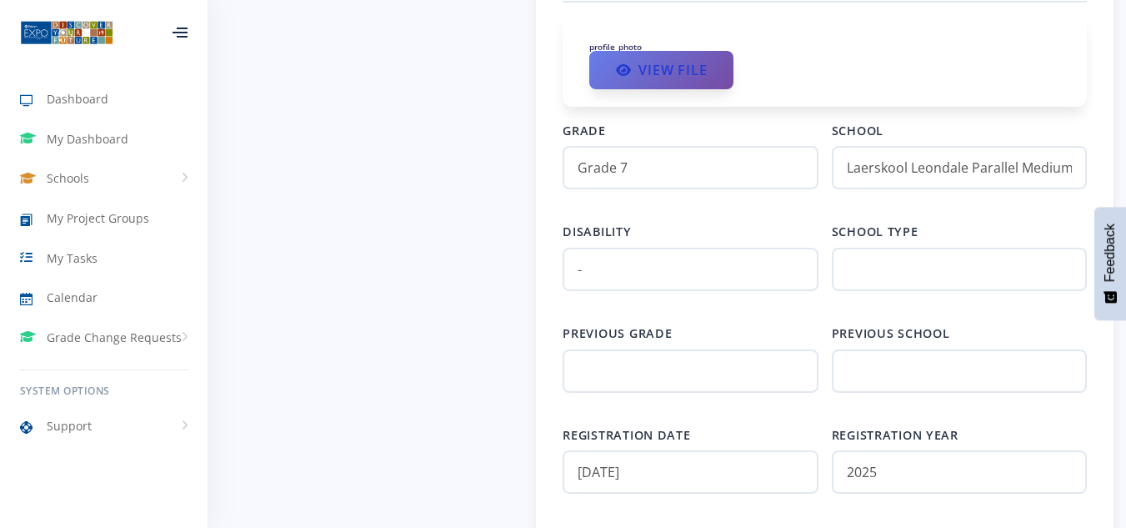
click at [669, 78] on link "View File" at bounding box center [661, 70] width 144 height 38
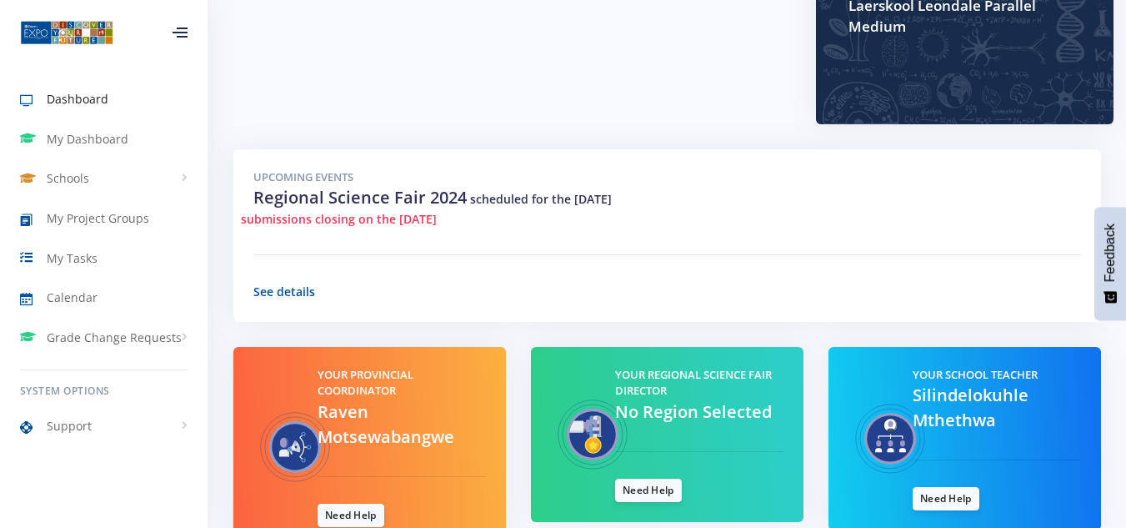
scroll to position [593, 0]
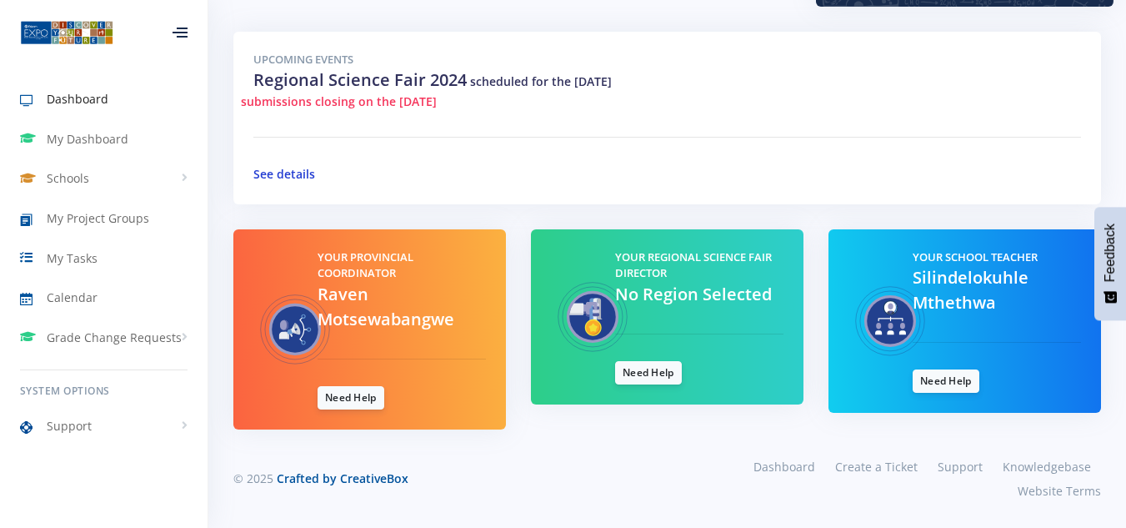
click at [269, 171] on link "See details" at bounding box center [284, 174] width 62 height 16
click at [88, 141] on span "My Dashboard" at bounding box center [88, 139] width 82 height 18
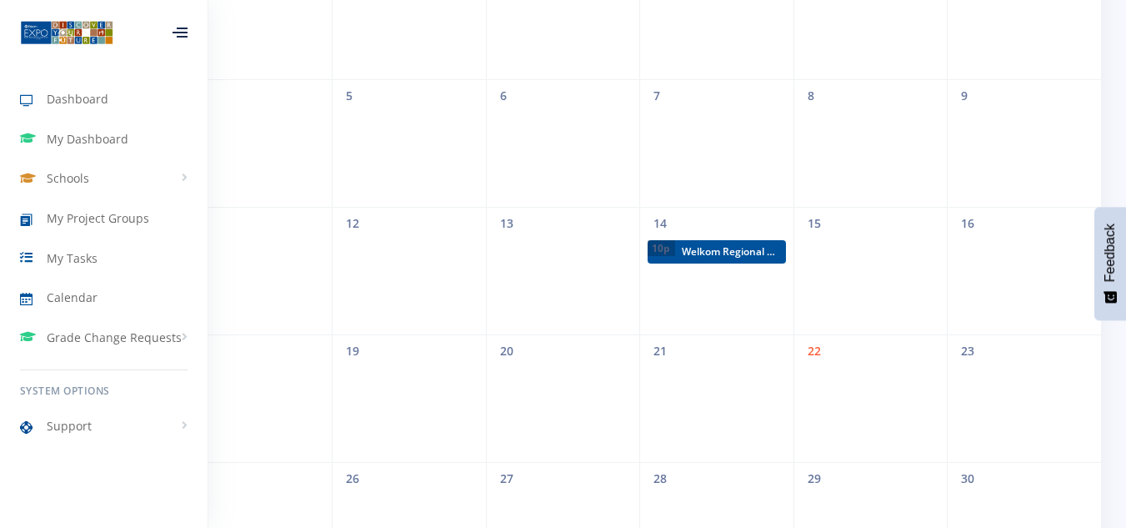
scroll to position [546, 0]
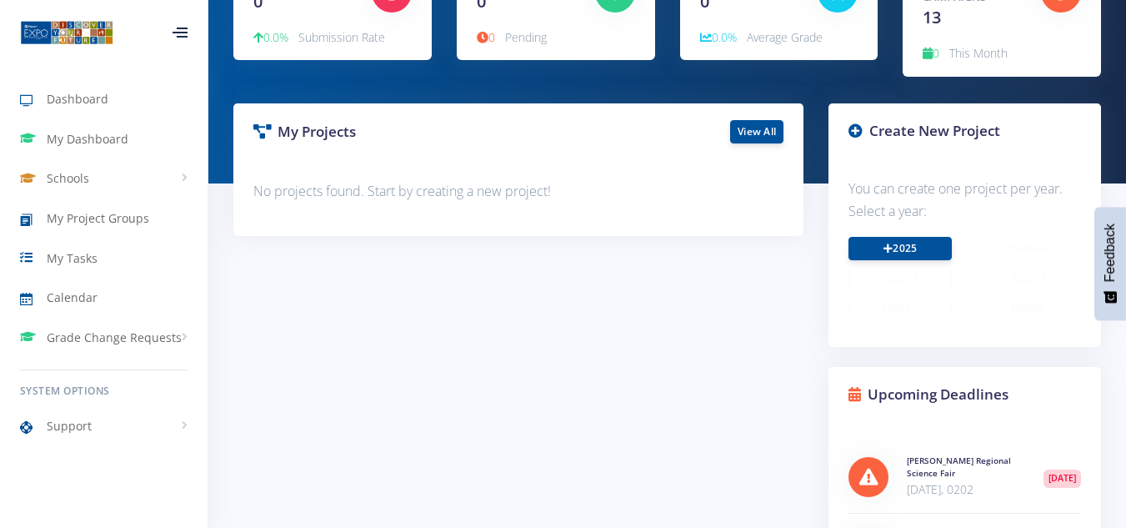
scroll to position [250, 0]
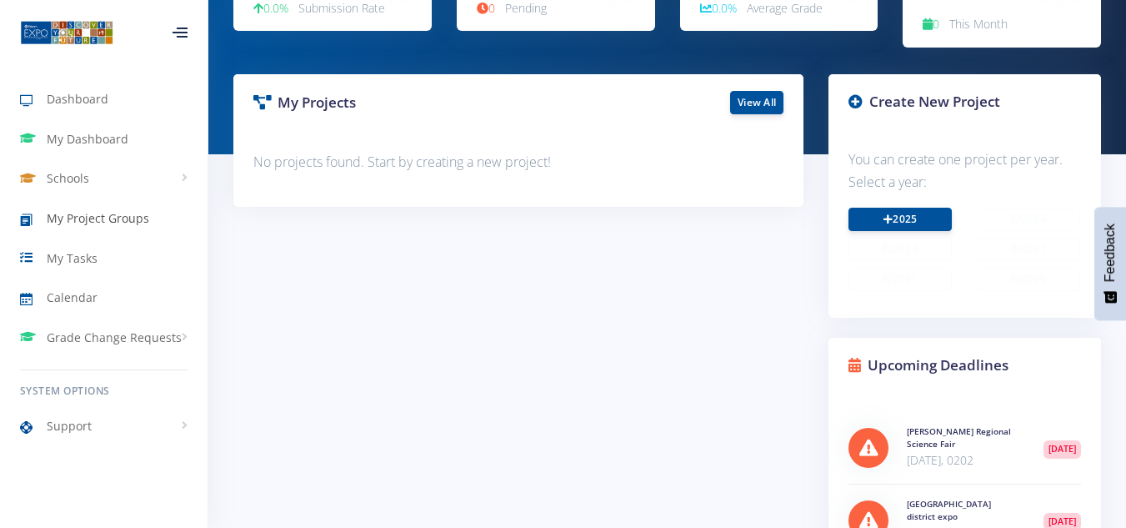
click at [95, 219] on span "My Project Groups" at bounding box center [98, 218] width 103 height 18
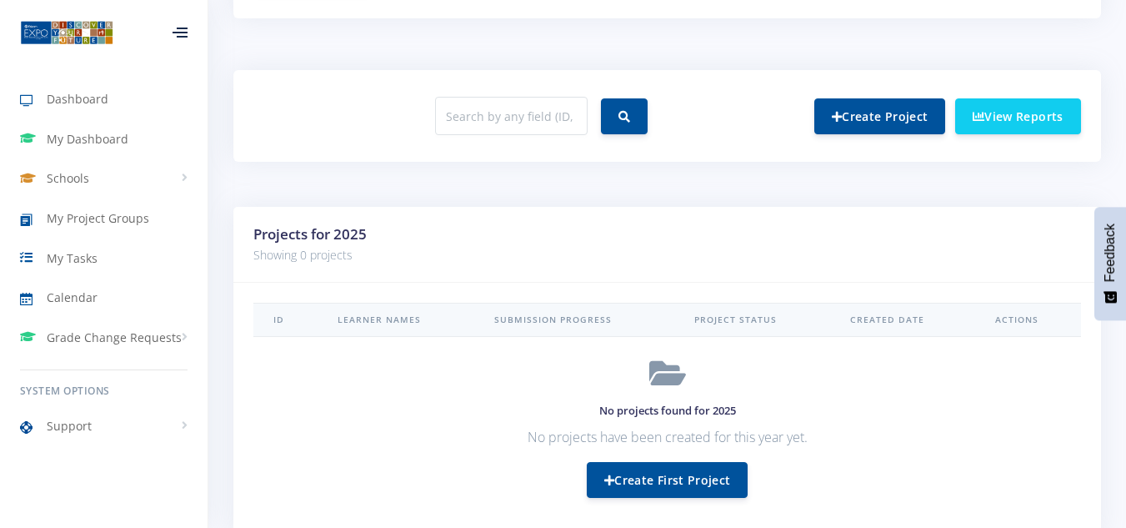
scroll to position [500, 0]
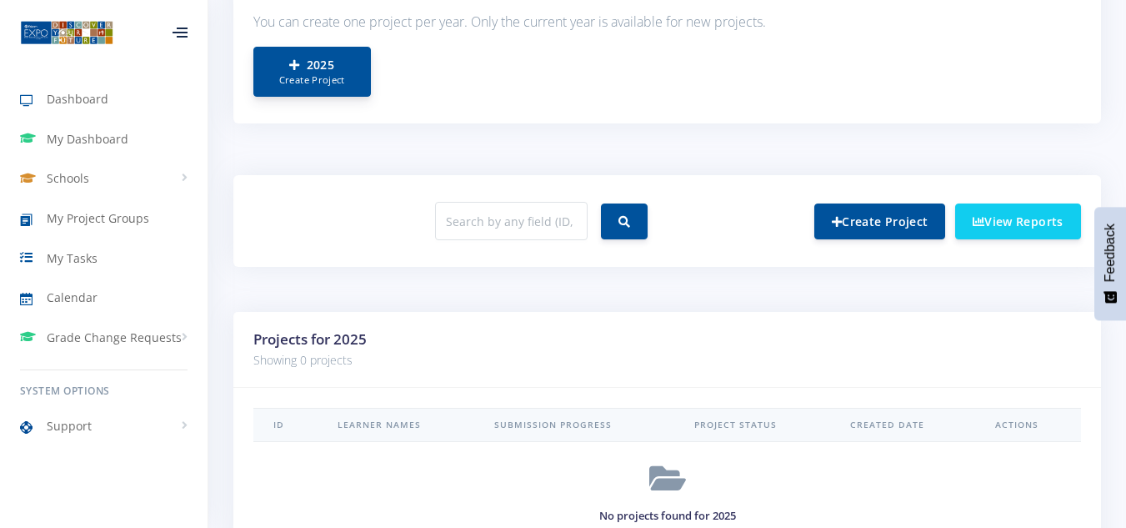
click at [308, 83] on small "Create Project" at bounding box center [312, 80] width 83 height 14
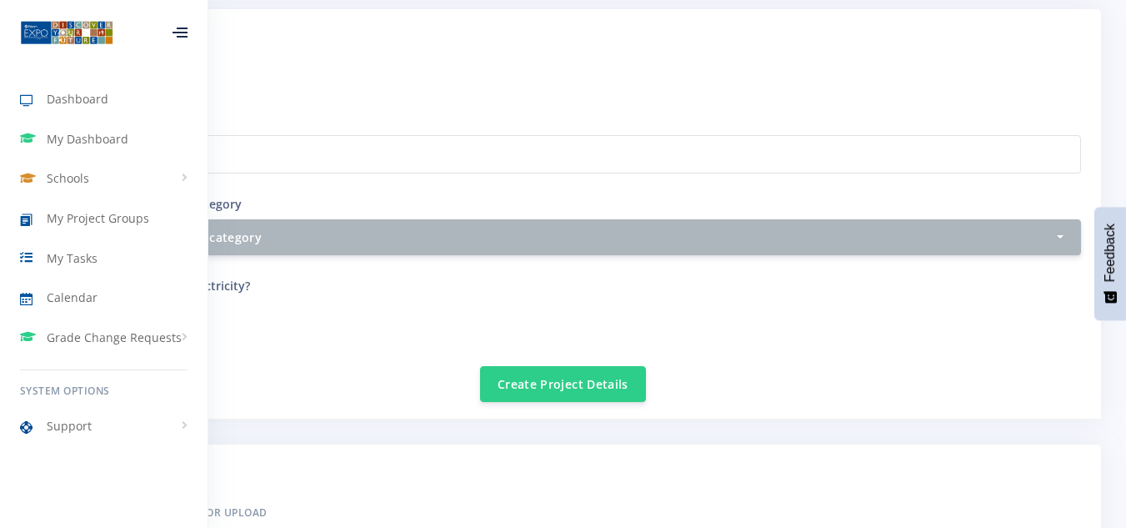
scroll to position [584, 0]
drag, startPoint x: 266, startPoint y: 3, endPoint x: 296, endPoint y: 4, distance: 30.1
click at [298, 4] on div "Project by: [PERSON_NAME] | No Submission Made Back to list Project information…" at bounding box center [563, 519] width 1101 height 1813
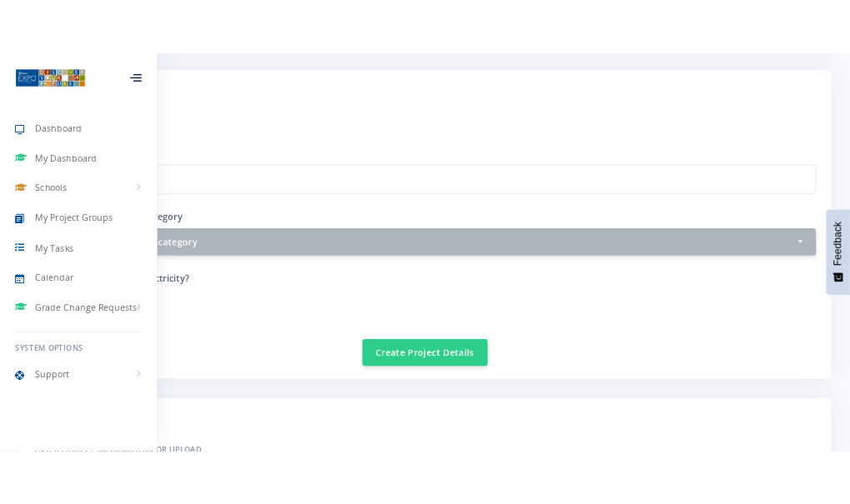
scroll to position [589, 0]
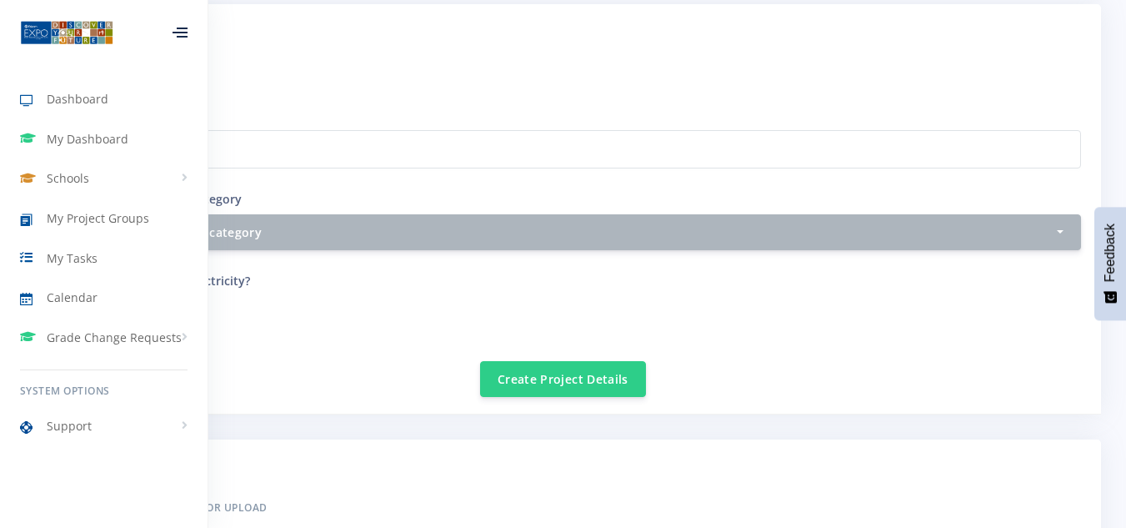
click at [338, 189] on div "Setup your Project Enter your project title Project category and sub category S…" at bounding box center [563, 157] width 1036 height 188
click at [372, 193] on div "Setup your Project Enter your project title Project category and sub category S…" at bounding box center [563, 157] width 1036 height 188
click at [190, 174] on link "Schools" at bounding box center [104, 178] width 208 height 38
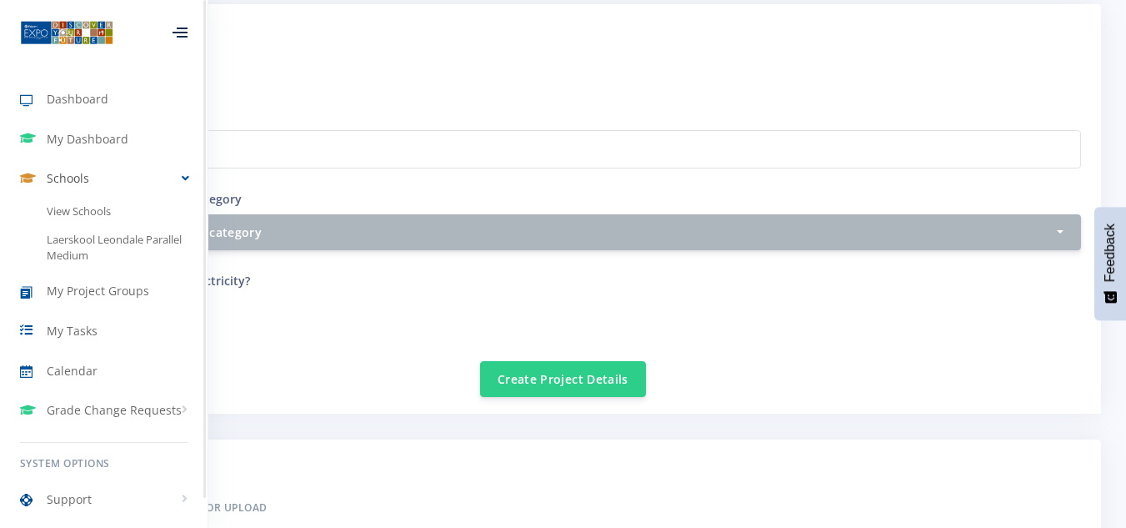
click at [189, 175] on link "Schools" at bounding box center [104, 178] width 208 height 38
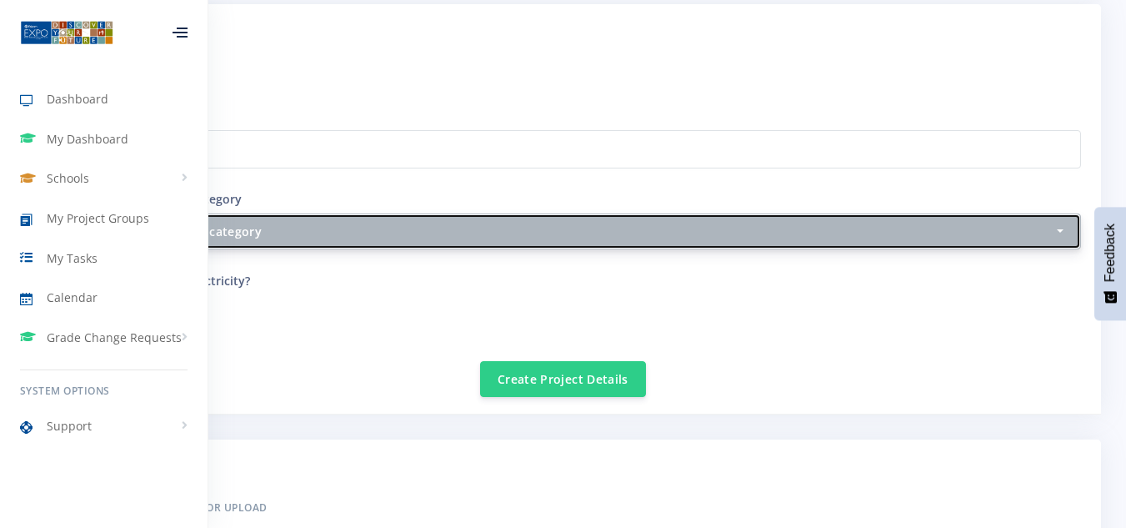
click at [237, 232] on div "Select category and sub category" at bounding box center [558, 232] width 991 height 18
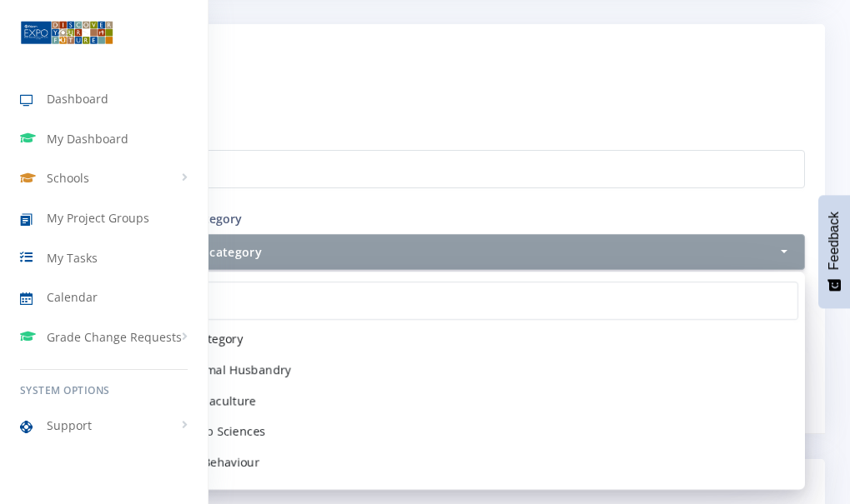
drag, startPoint x: 313, startPoint y: 491, endPoint x: 255, endPoint y: 493, distance: 58.4
click at [255, 493] on div at bounding box center [425, 252] width 850 height 504
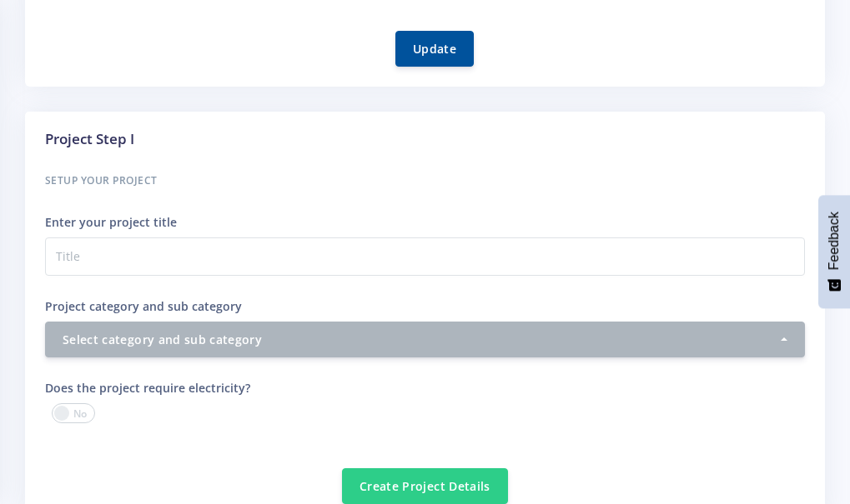
scroll to position [506, 0]
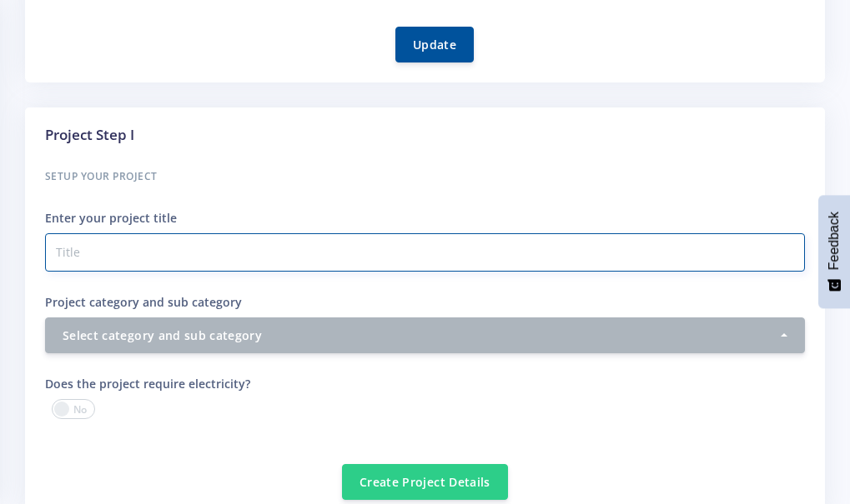
click at [131, 253] on input "Project category and sub category" at bounding box center [425, 252] width 760 height 38
type input "H"
type input "Combining Hydroponics with free renewable energy for food production"
click at [622, 184] on h6 "Setup your Project" at bounding box center [425, 177] width 760 height 22
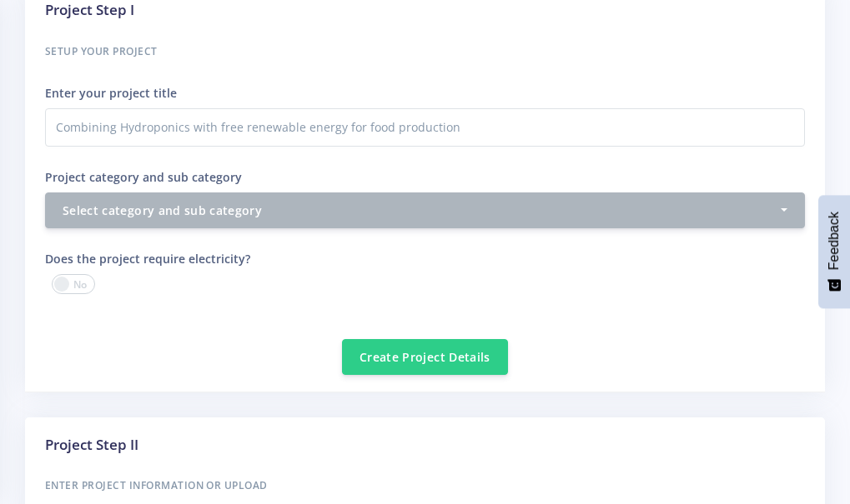
scroll to position [756, 0]
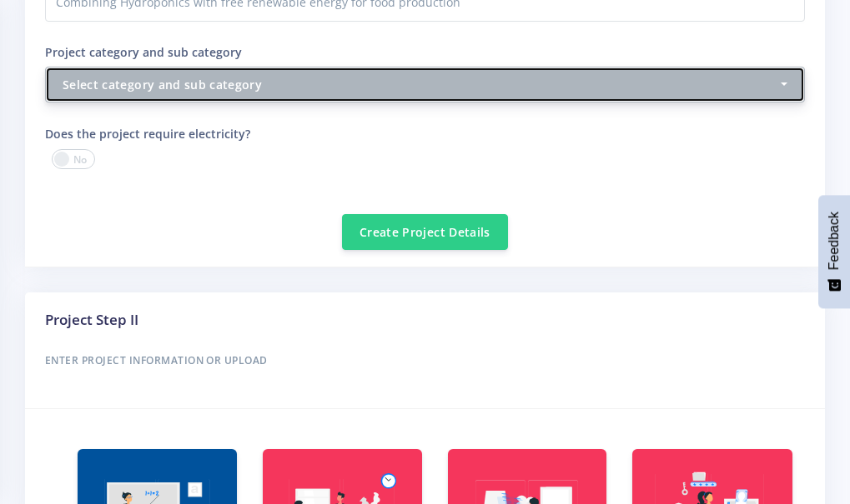
click at [784, 87] on button "Select category and sub category" at bounding box center [425, 85] width 760 height 36
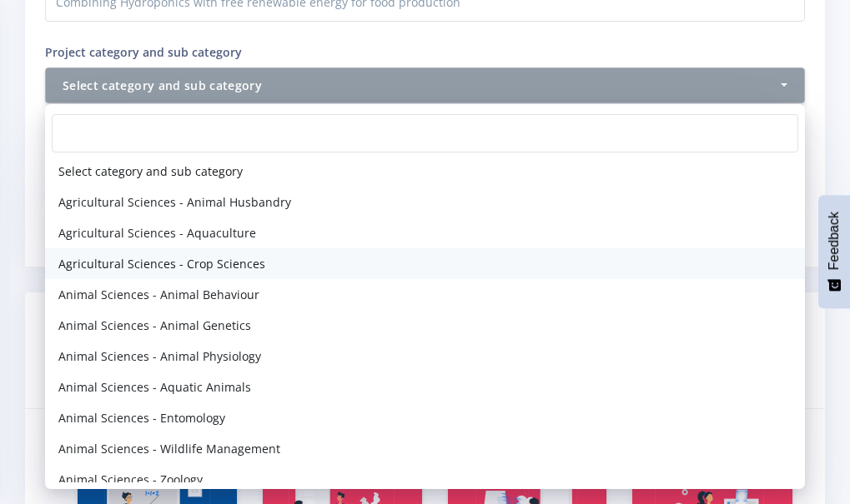
click at [226, 261] on span "Agricultural Sciences - Crop Sciences" at bounding box center [161, 264] width 207 height 18
select select "3"
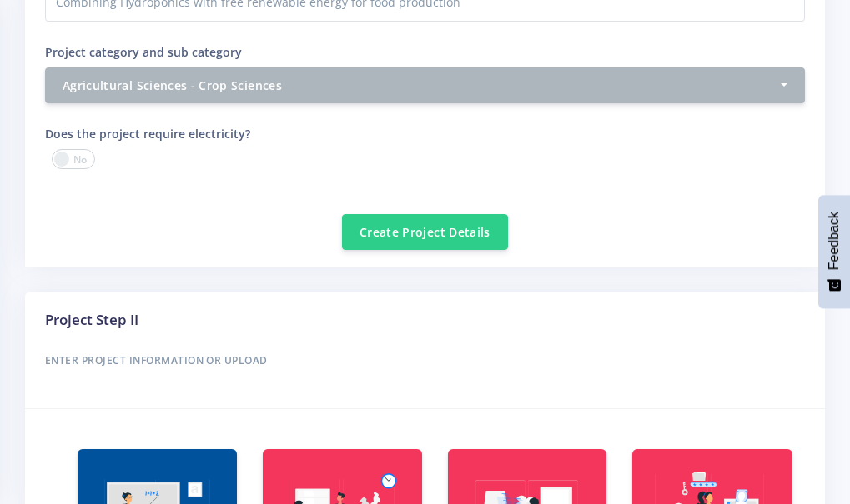
click at [238, 193] on div "Does the project require electricity?" at bounding box center [229, 158] width 393 height 71
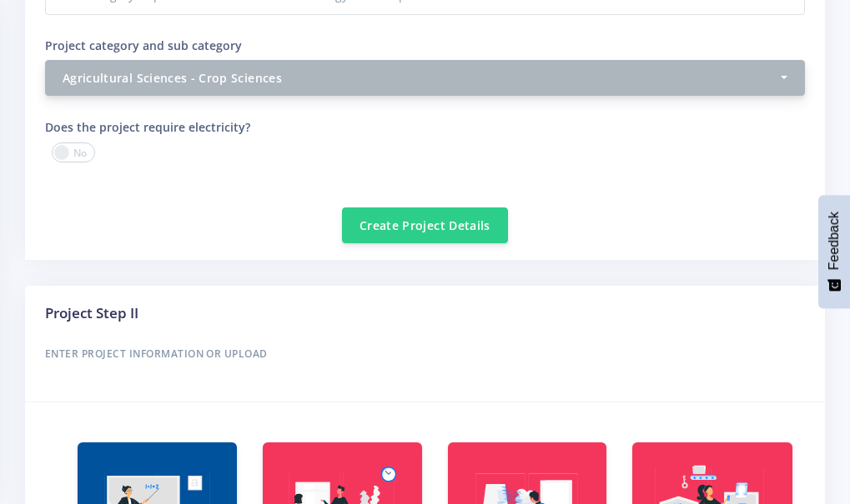
scroll to position [673, 0]
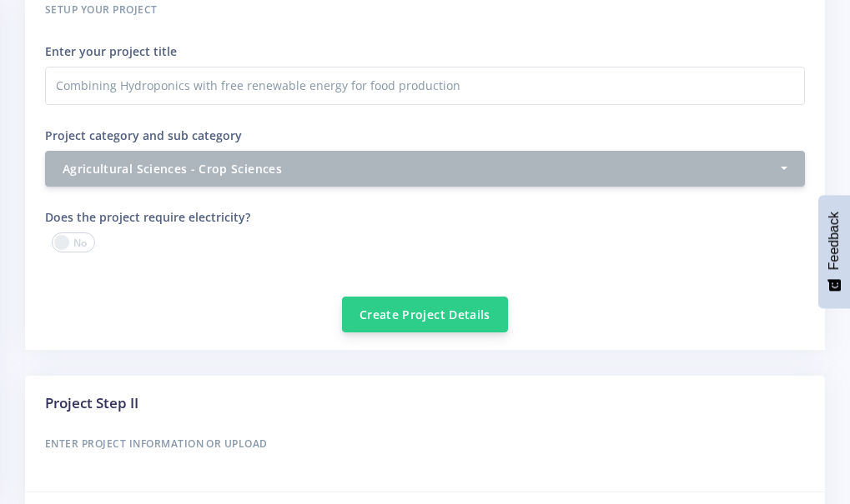
click at [425, 307] on button "Create Project Details" at bounding box center [425, 315] width 166 height 36
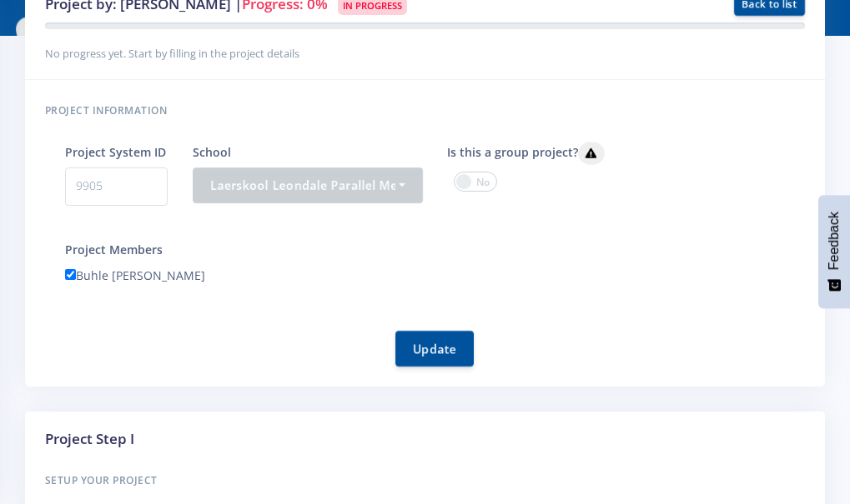
scroll to position [250, 0]
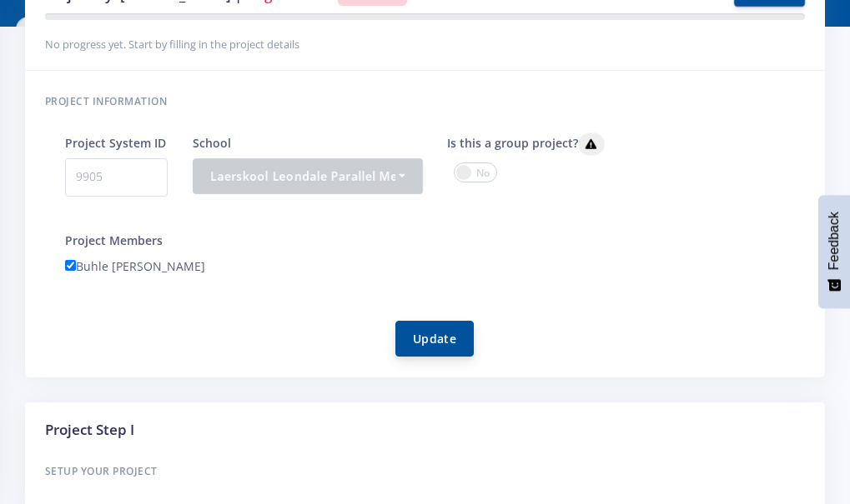
click at [435, 346] on button "Update" at bounding box center [434, 339] width 78 height 36
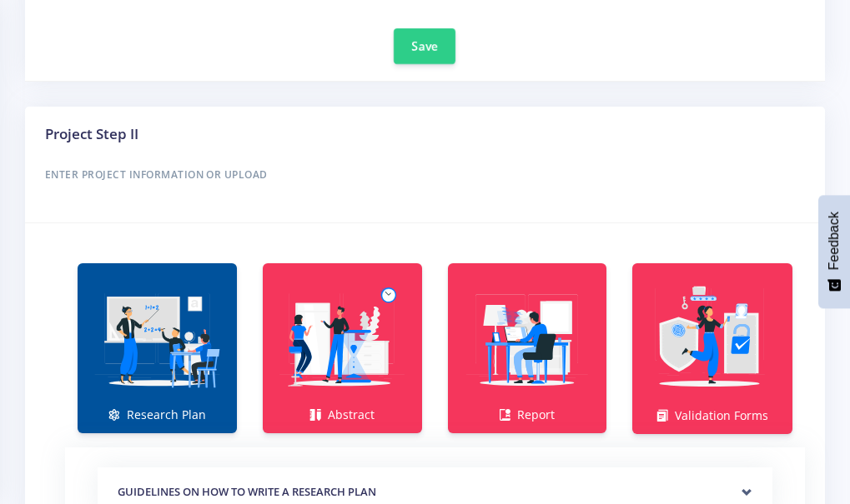
scroll to position [1001, 0]
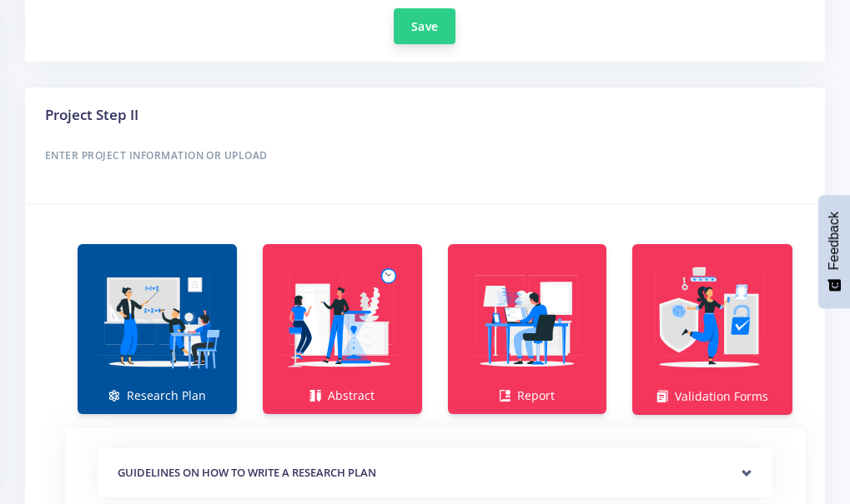
click at [423, 23] on button "Save" at bounding box center [425, 26] width 62 height 36
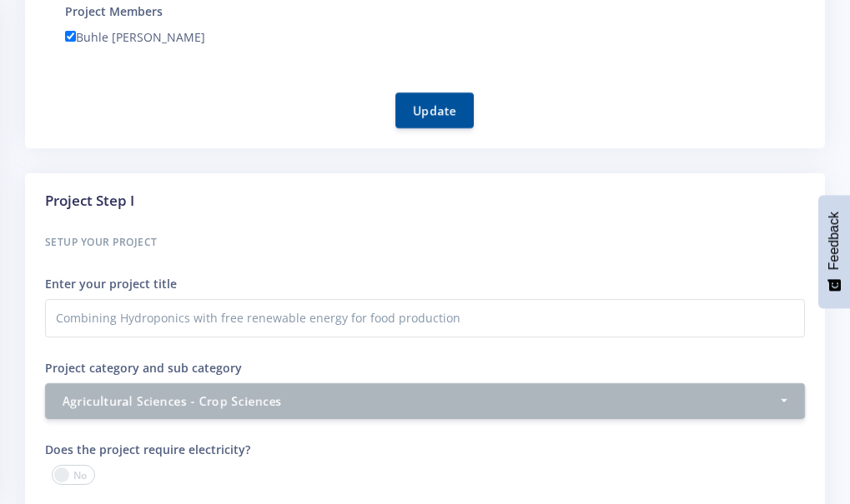
scroll to position [667, 0]
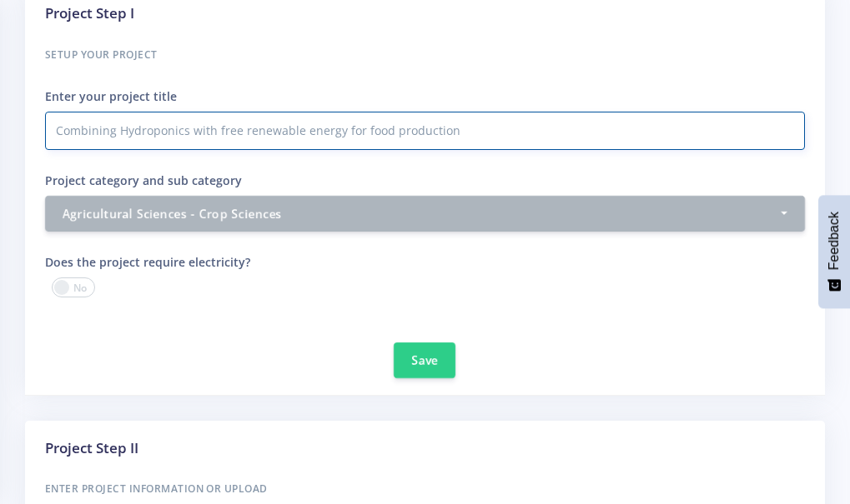
click at [542, 119] on input "Combining Hydroponics with free renewable energy for food production" at bounding box center [425, 131] width 760 height 38
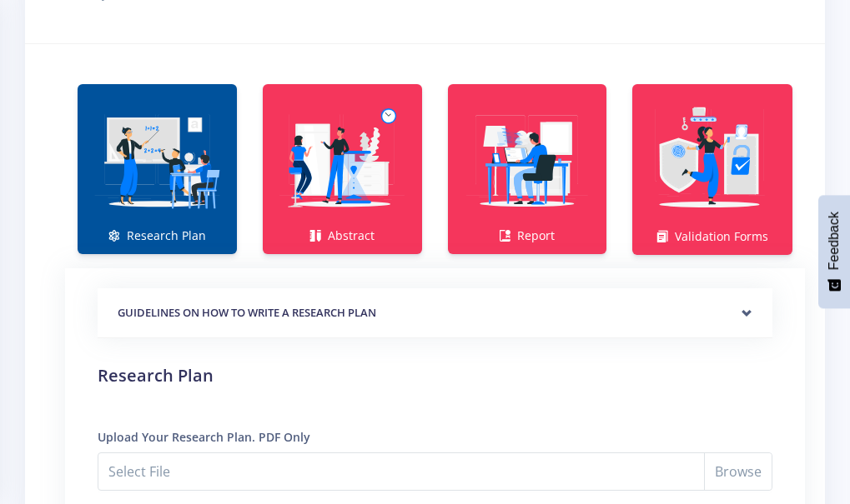
scroll to position [1167, 0]
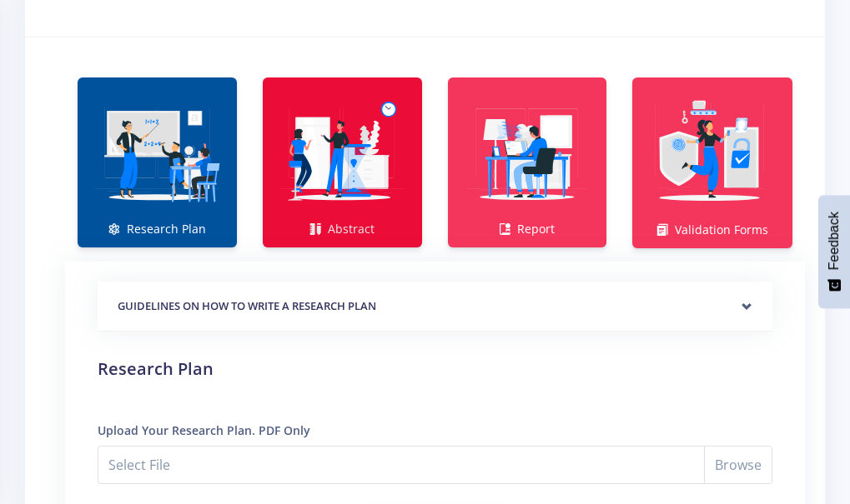
click at [336, 203] on img at bounding box center [342, 154] width 133 height 133
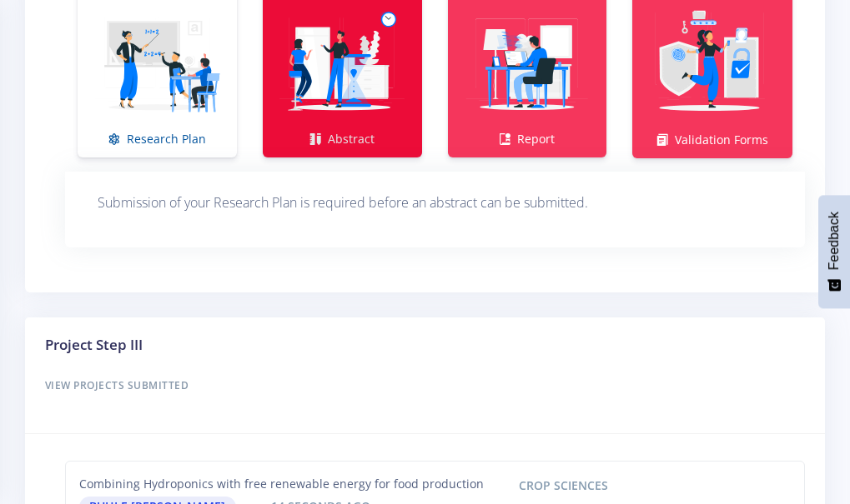
scroll to position [1204, 0]
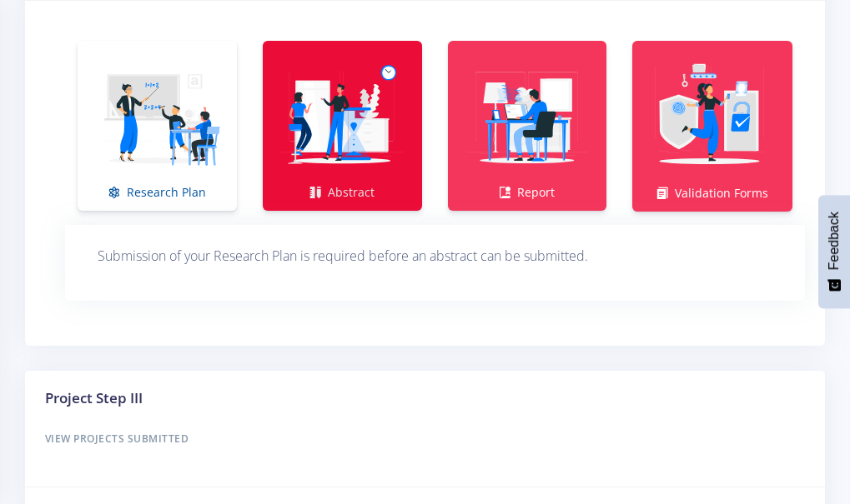
click at [359, 148] on img at bounding box center [342, 117] width 133 height 133
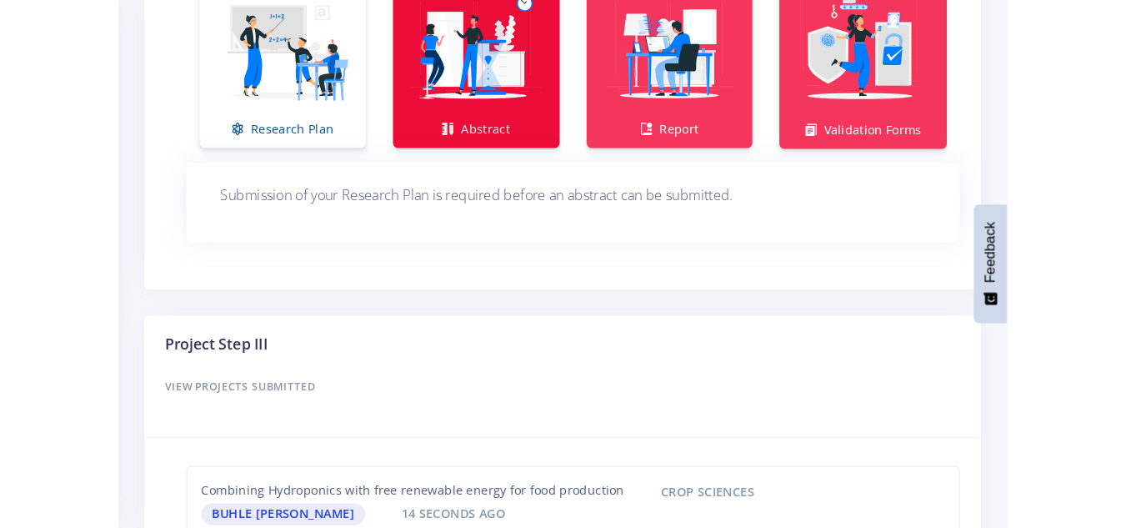
scroll to position [1287, 0]
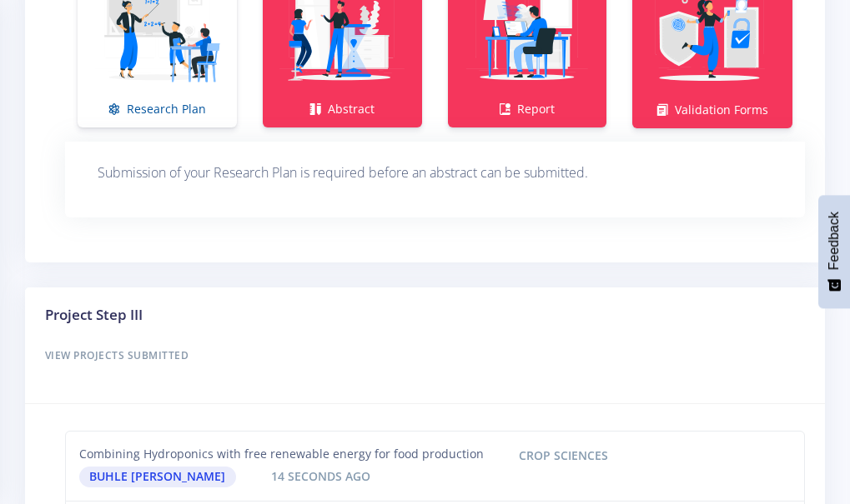
click at [709, 191] on div "GUIDELINES ON HOW TO WRITE A RESEARCH PLAN Research Plan Templates for: Researc…" at bounding box center [435, 180] width 715 height 76
